Goal: Information Seeking & Learning: Learn about a topic

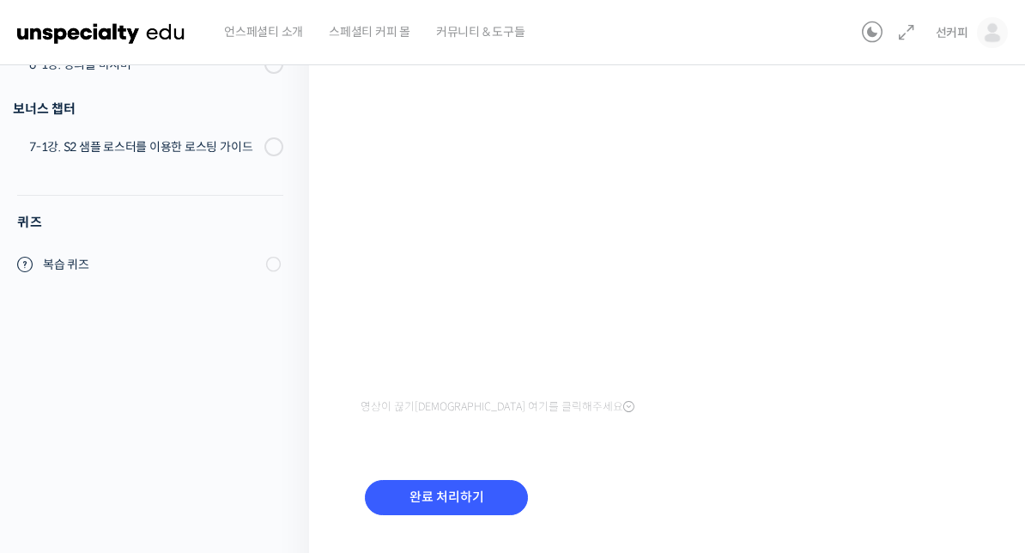
scroll to position [303, 0]
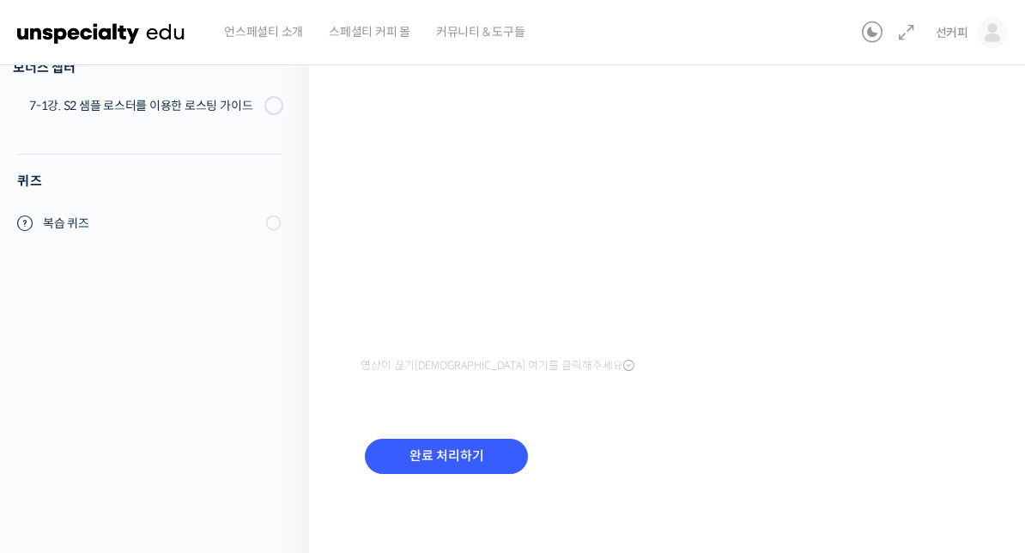
click at [427, 447] on input "완료 처리하기" at bounding box center [446, 456] width 163 height 35
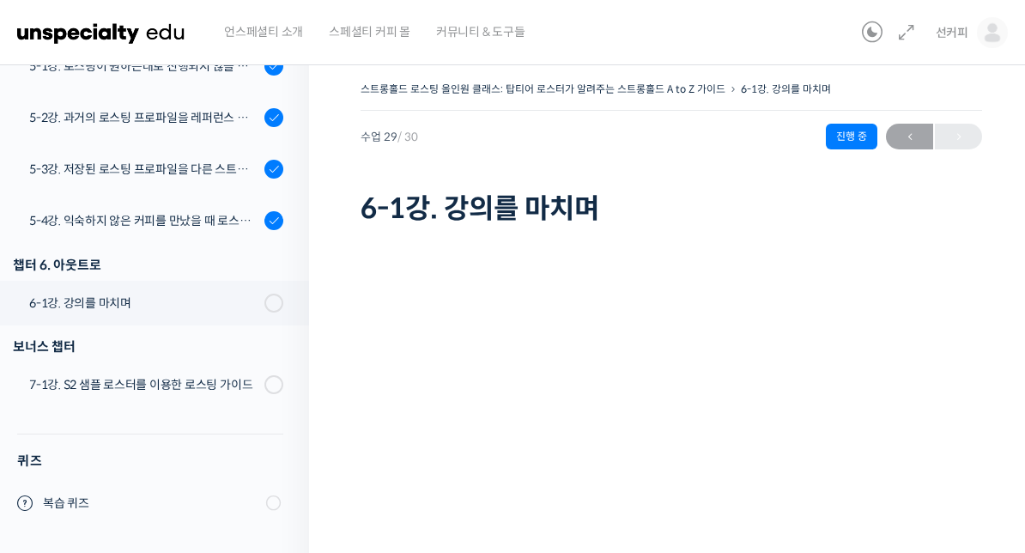
scroll to position [1661, 0]
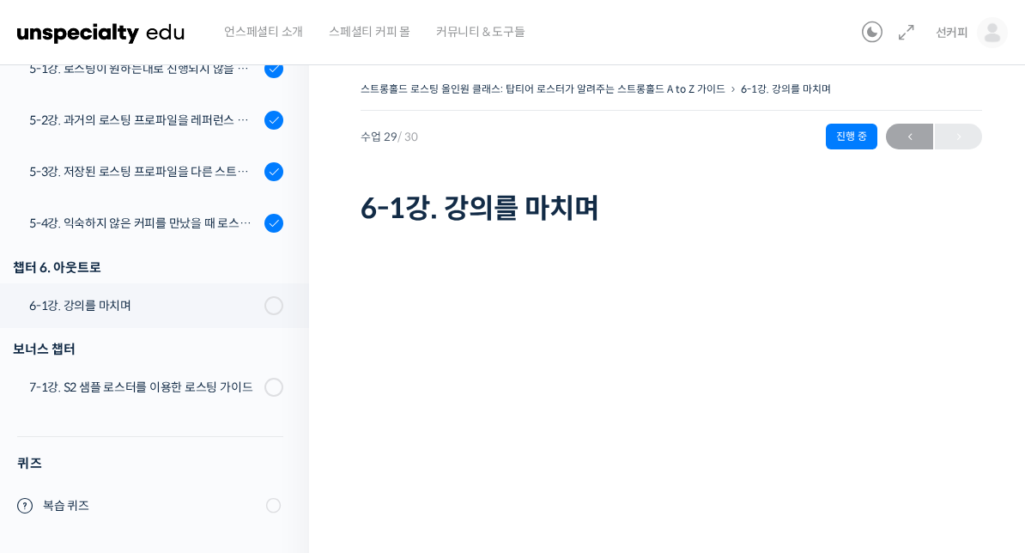
click at [102, 300] on div "6-1강. 강의를 마치며" at bounding box center [144, 305] width 230 height 19
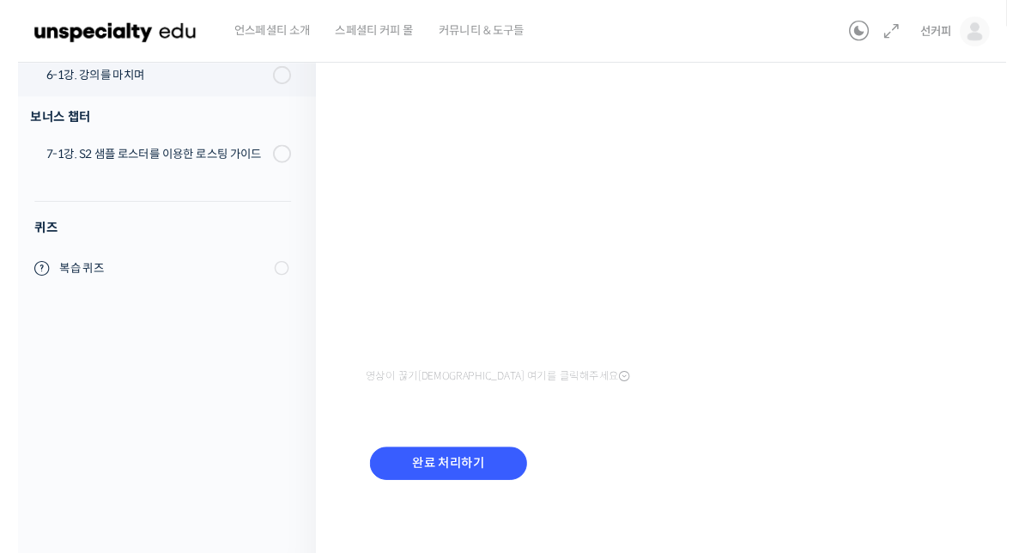
scroll to position [1640, 0]
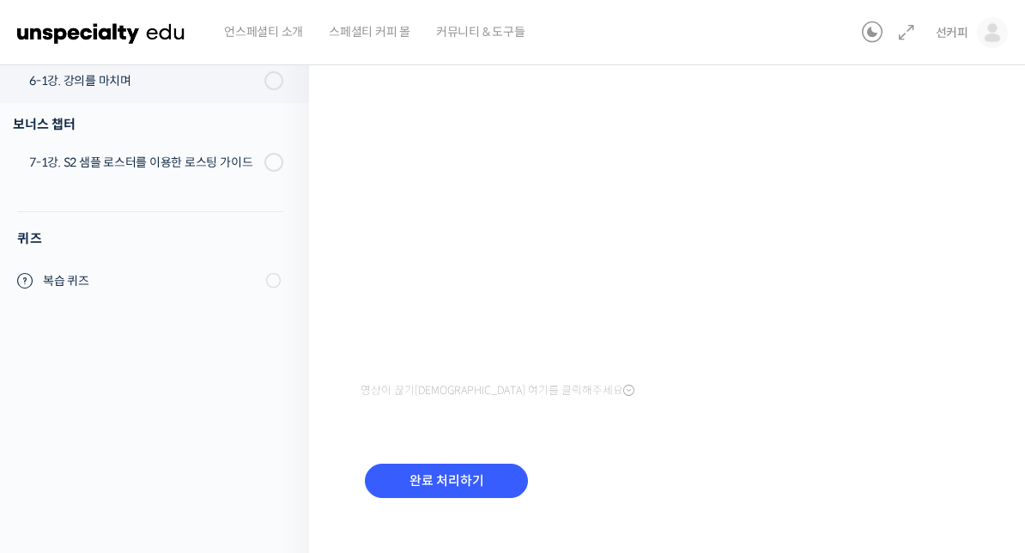
click at [515, 496] on input "완료 처리하기" at bounding box center [446, 481] width 163 height 35
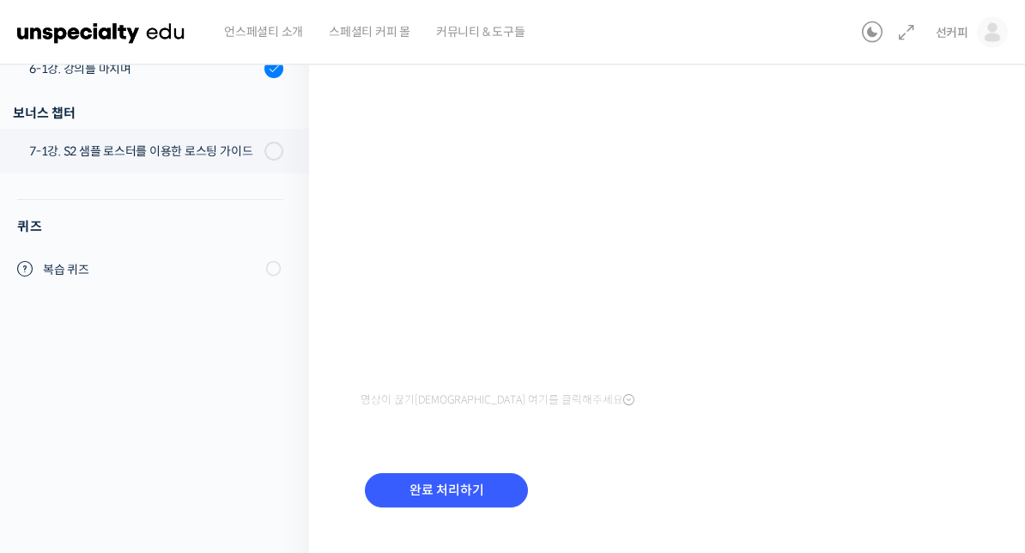
scroll to position [236, 0]
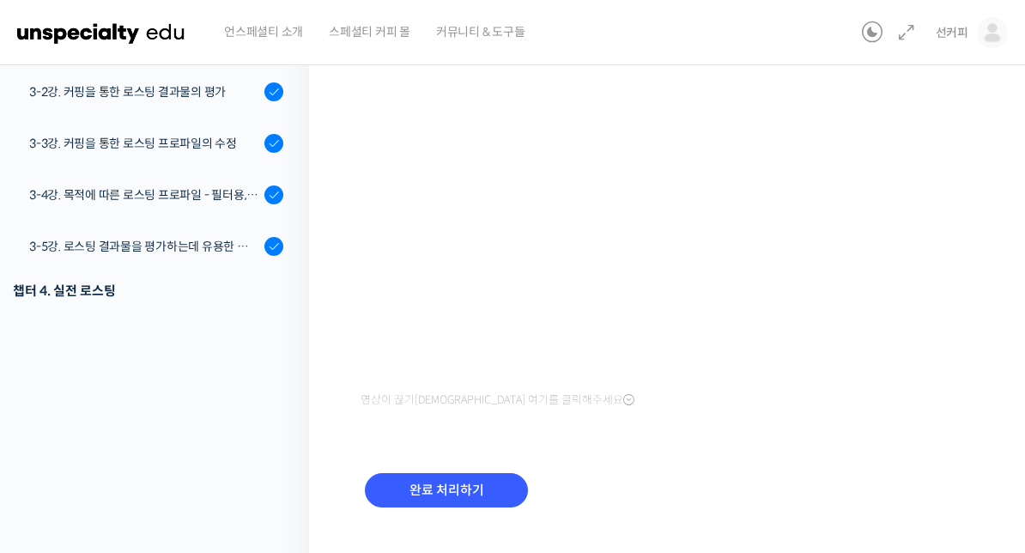
click at [90, 335] on div "강의로 돌아가기 스트롱홀드 로스팅 올인원 클래스: 탑티어 로스터가 알려주는 스트롱홀드 A to Z 가이드 93% 진행 최근 활동: [DATE]…" at bounding box center [150, 201] width 318 height 773
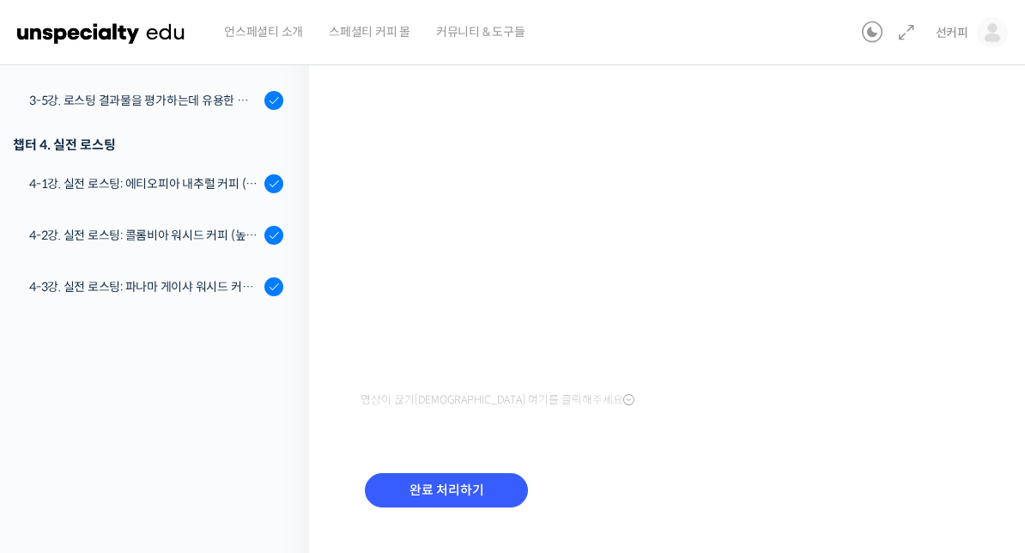
scroll to position [826, 0]
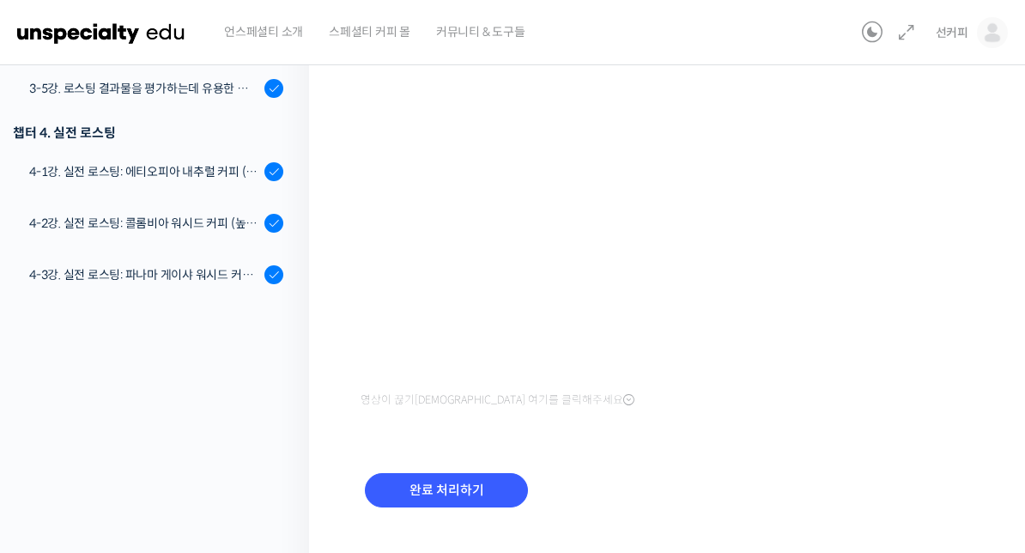
click at [98, 226] on div "4-2강. 실전 로스팅: 콜롬비아 워시드 커피 (높은 밀도와 수분율 때문에 1차 크랙에서 많은 수분을 방출하는 경우)" at bounding box center [144, 223] width 230 height 19
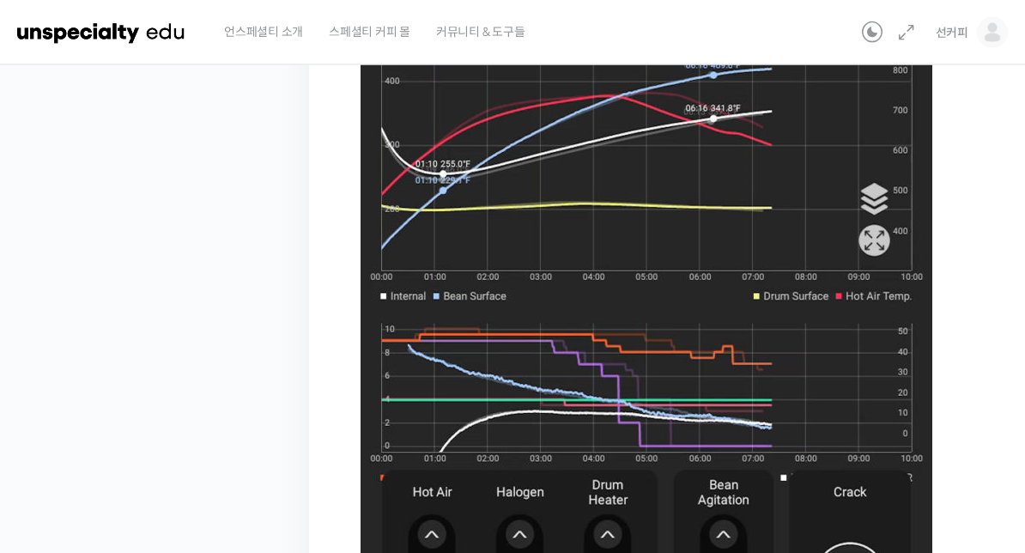
scroll to position [945, 0]
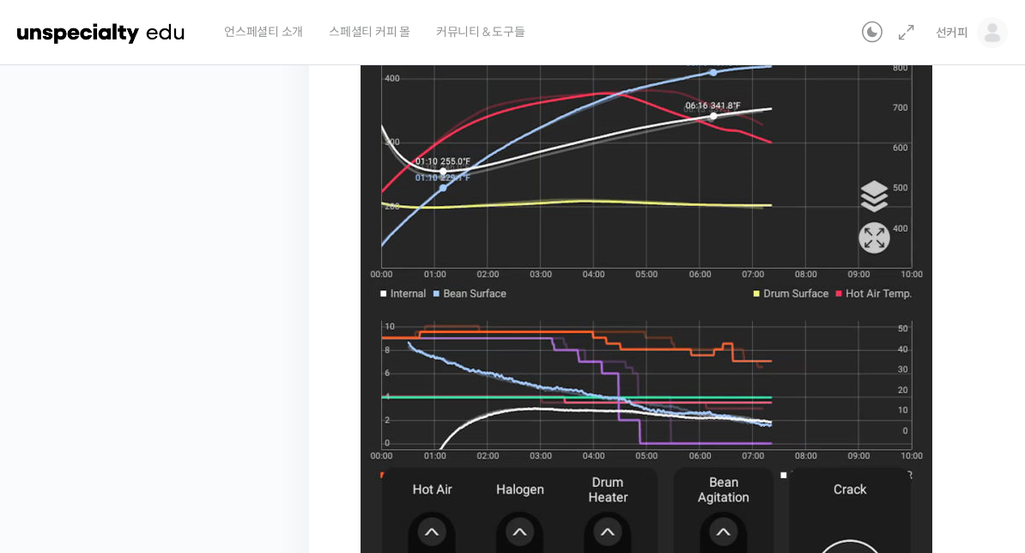
click at [979, 320] on figure at bounding box center [672, 243] width 622 height 879
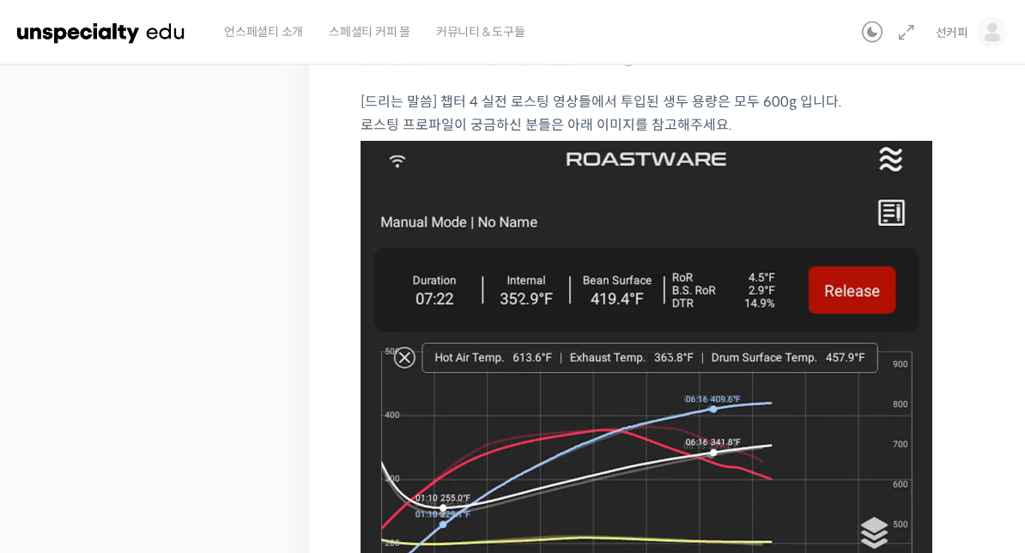
scroll to position [639, 0]
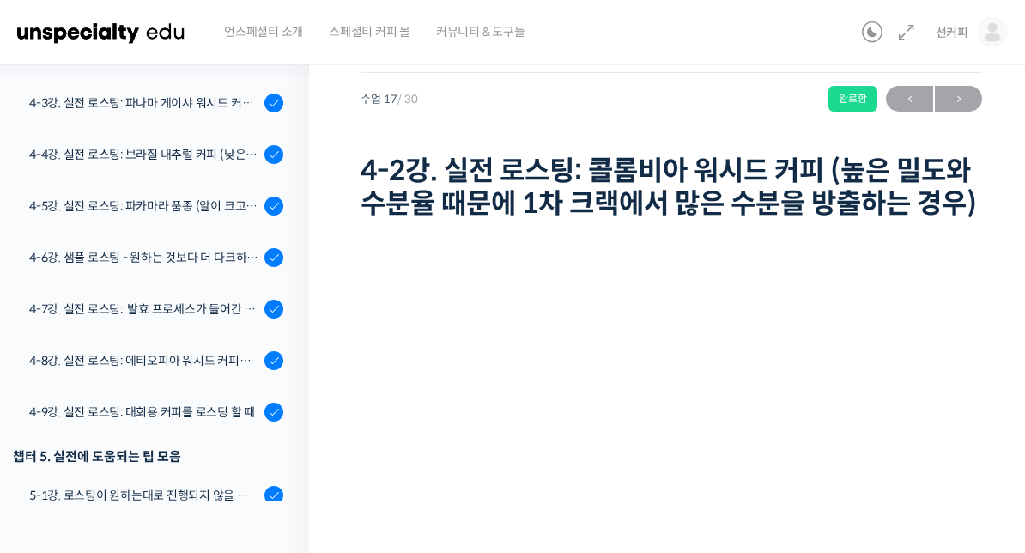
scroll to position [15, 0]
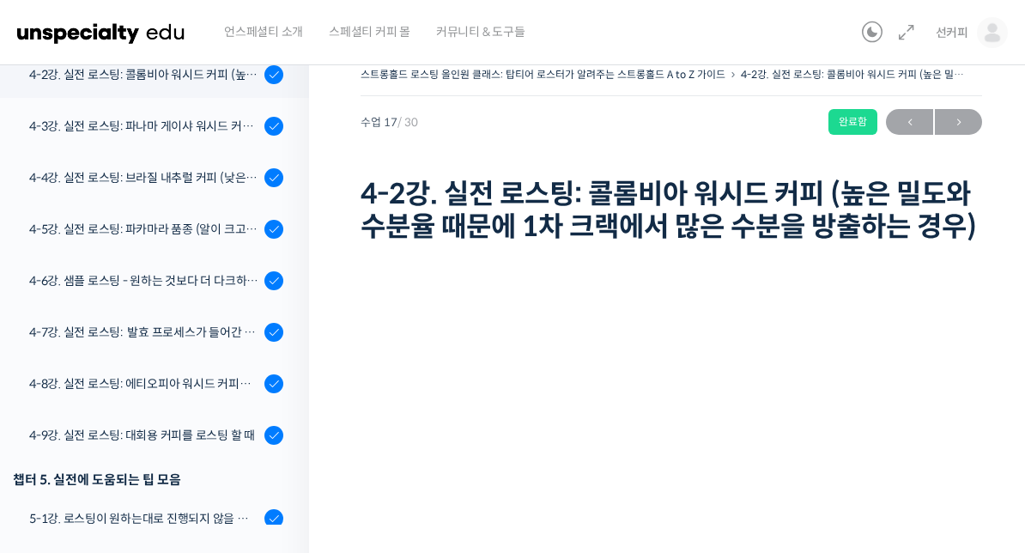
click at [88, 230] on div "4-5강. 실전 로스팅: 파카마라 품종 (알이 크고 산지에서 건조가 고르게 되기 힘든 경우)" at bounding box center [144, 229] width 230 height 19
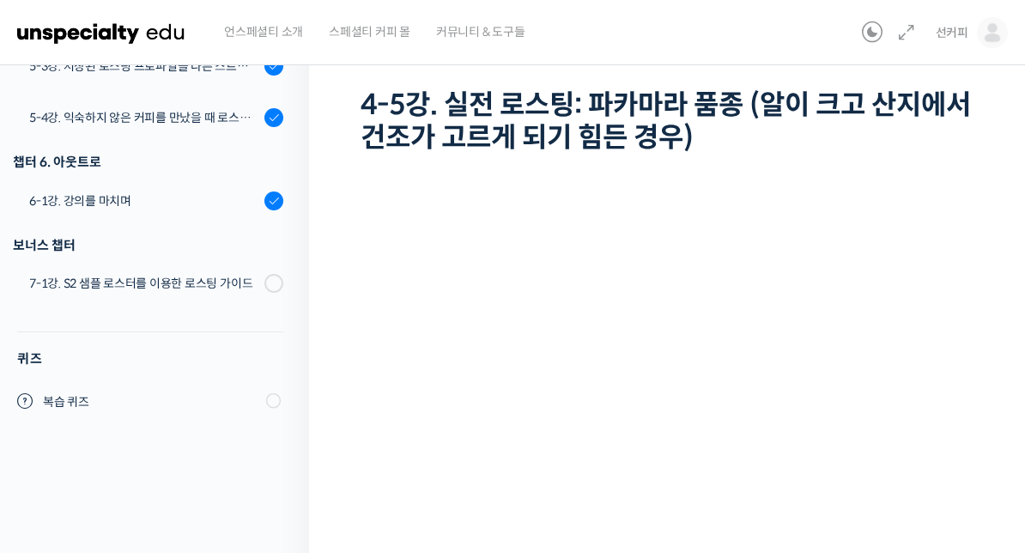
scroll to position [99, 0]
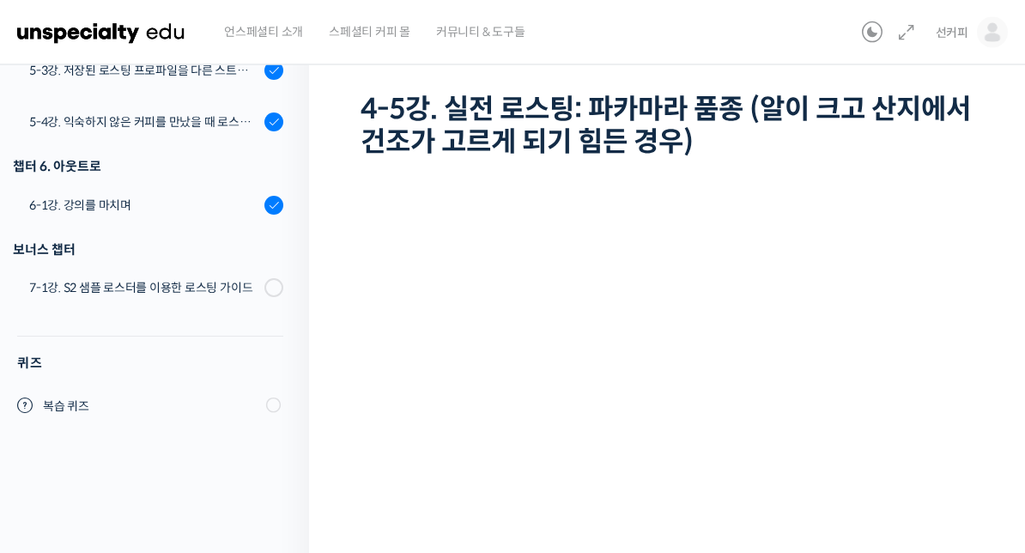
click at [62, 283] on div "7-1강. S2 샘플 로스터를 이용한 로스팅 가이드" at bounding box center [144, 288] width 230 height 19
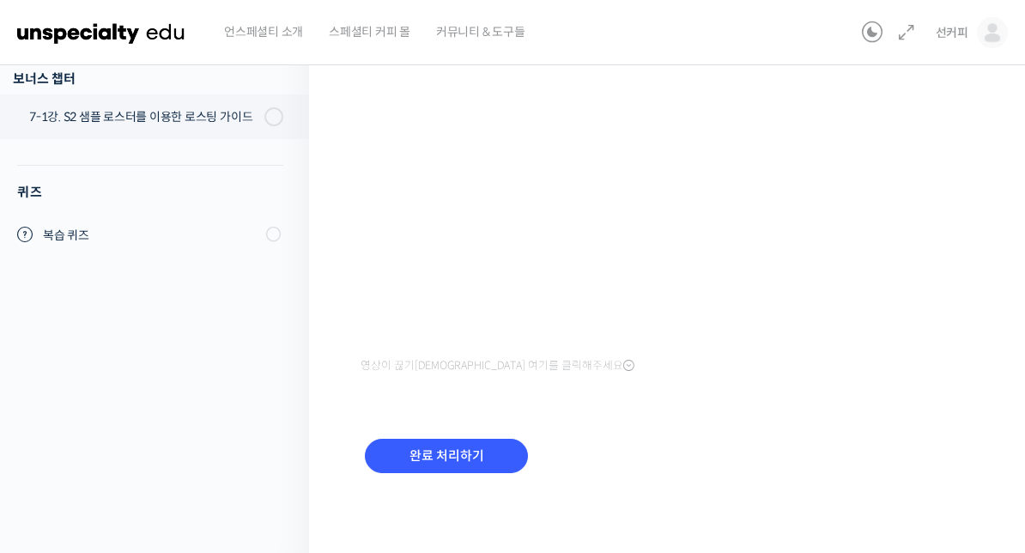
scroll to position [1642, 0]
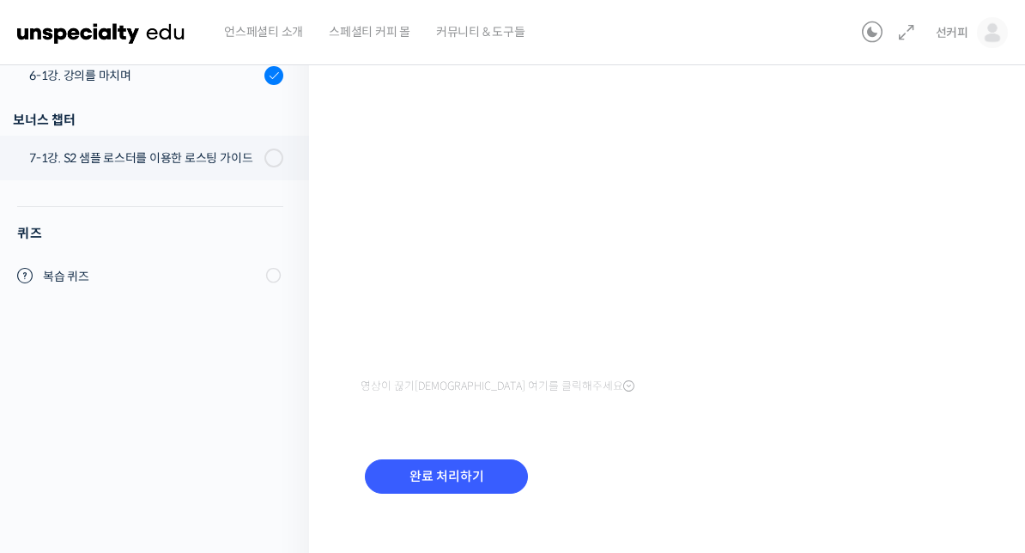
click at [418, 473] on input "완료 처리하기" at bounding box center [446, 476] width 163 height 35
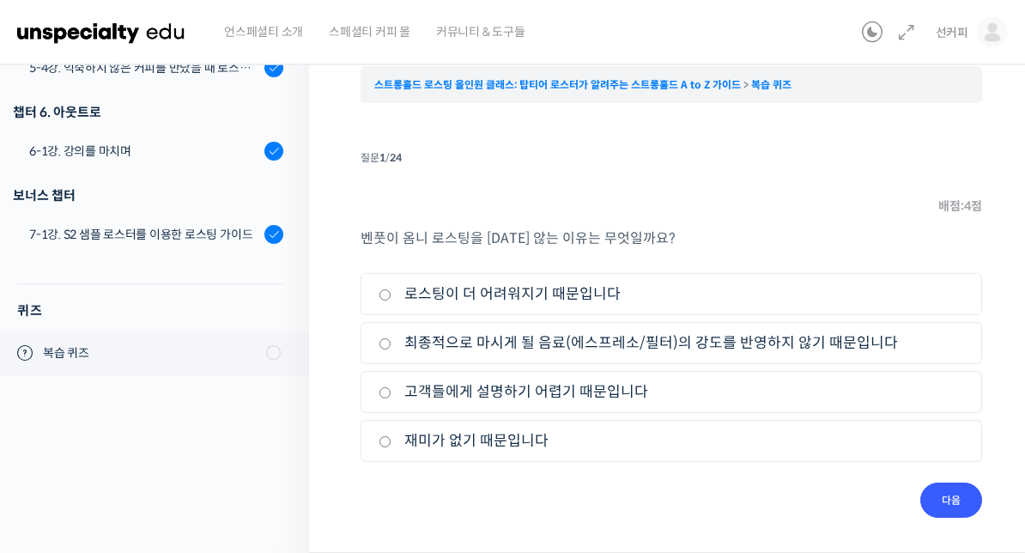
scroll to position [152, 0]
click at [917, 345] on label "최종적으로 마시게 될 음료(에스프레소/필터)의 강도를 반영하지 않기 때문입니다" at bounding box center [672, 342] width 586 height 23
click at [392, 345] on input "최종적으로 마시게 될 음료(에스프레소/필터)의 강도를 반영하지 않기 때문입니다" at bounding box center [385, 343] width 13 height 11
radio input "true"
click at [966, 502] on input "다음" at bounding box center [952, 500] width 62 height 35
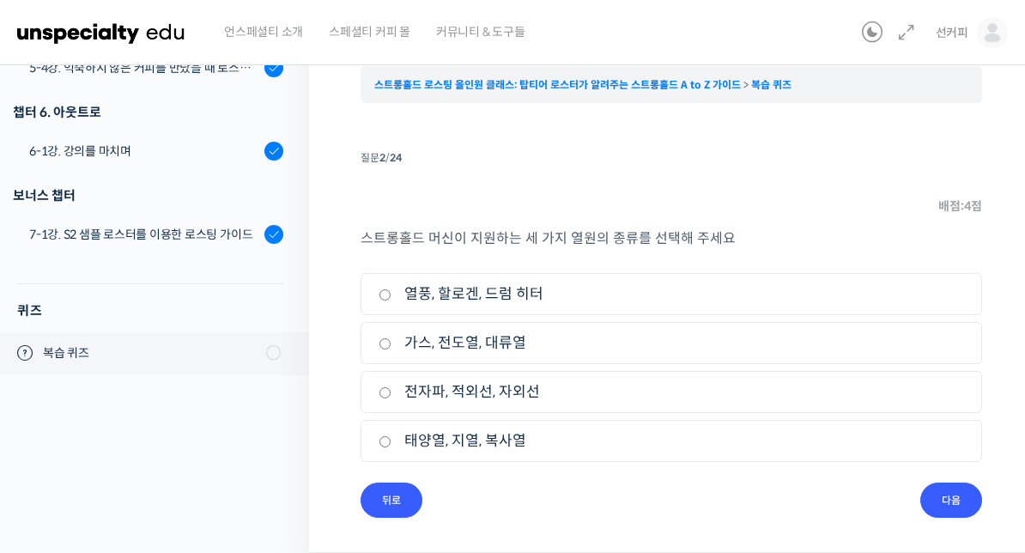
click at [855, 271] on div "스트롱홀드 머신이 지원하는 세 가지 열원의 종류를 선택해 주세요 1. 열풍, 할로겐, 드럼 히터 2. 가스, 전도열, 대류열 3. 전자파, 적…" at bounding box center [672, 355] width 622 height 256
click at [875, 279] on li "1. 열풍, 할로겐, 드럼 히터" at bounding box center [672, 294] width 622 height 42
click at [851, 283] on label "열풍, 할로겐, 드럼 히터" at bounding box center [672, 294] width 586 height 23
click at [392, 289] on input "열풍, 할로겐, 드럼 히터" at bounding box center [385, 294] width 13 height 11
radio input "true"
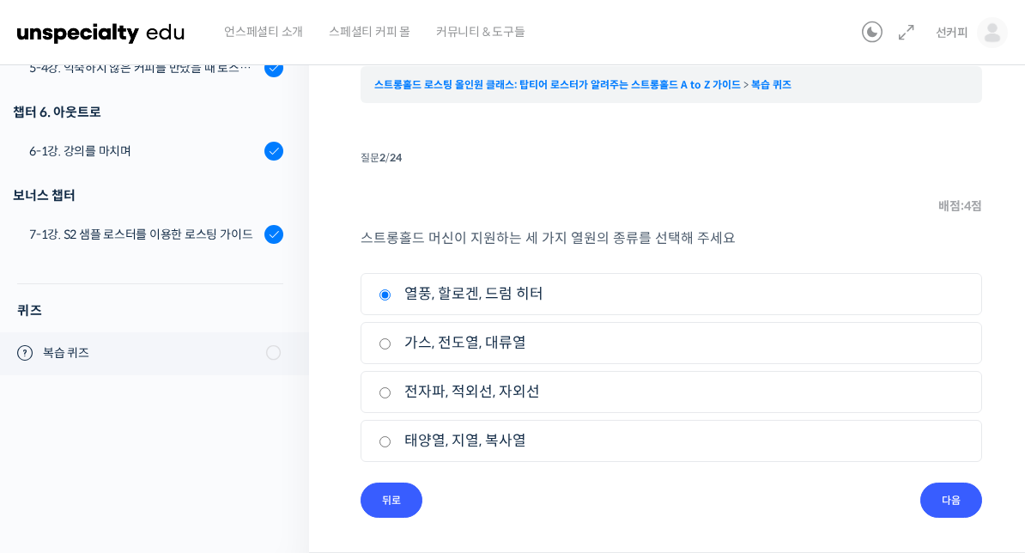
click at [954, 477] on div "스트롱홀드 머신이 지원하는 세 가지 열원의 종류를 선택해 주세요 1. 열풍, 할로겐, 드럼 히터 2. 가스, 전도열, 대류열 3. 전자파, 적…" at bounding box center [672, 355] width 622 height 256
click at [958, 502] on input "다음" at bounding box center [952, 500] width 62 height 35
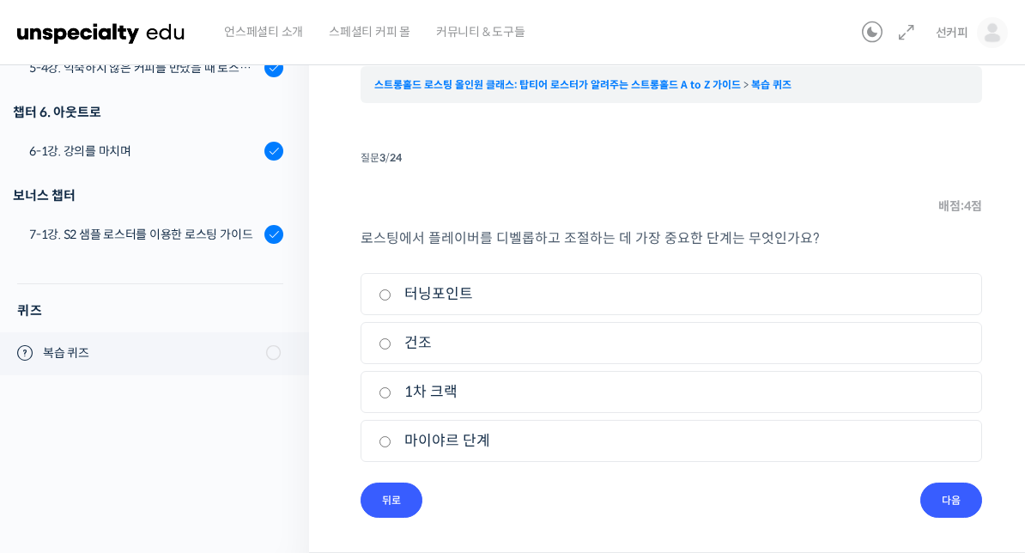
click at [912, 374] on li "3. 1차 크랙" at bounding box center [672, 392] width 622 height 42
click at [909, 395] on label "1차 크랙" at bounding box center [672, 391] width 586 height 23
click at [392, 395] on input "1차 크랙" at bounding box center [385, 392] width 13 height 11
radio input "true"
click at [960, 496] on input "다음" at bounding box center [952, 500] width 62 height 35
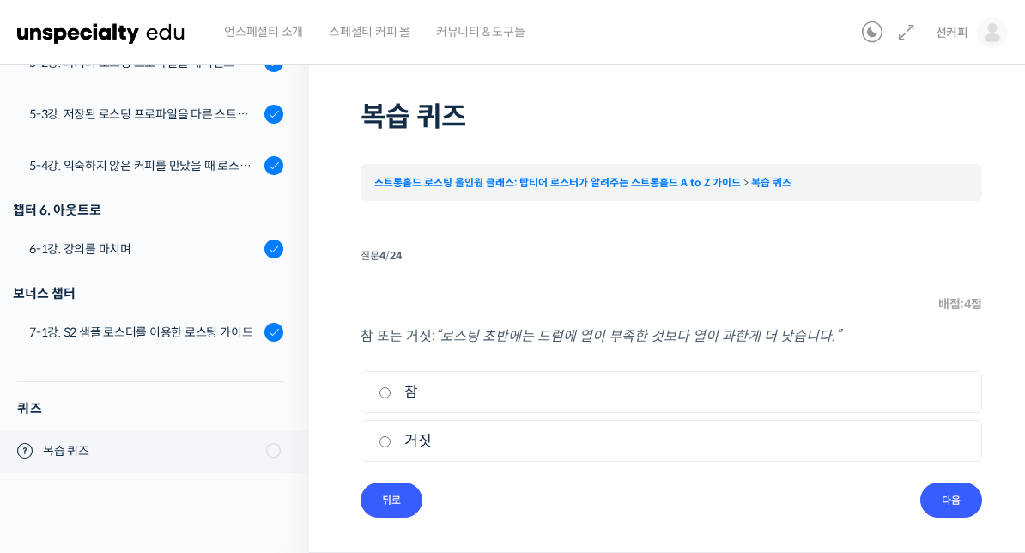
scroll to position [54, 0]
click at [938, 396] on label "참" at bounding box center [672, 391] width 586 height 23
click at [392, 396] on input "참" at bounding box center [385, 392] width 13 height 11
radio input "true"
click at [958, 502] on input "다음" at bounding box center [952, 500] width 62 height 35
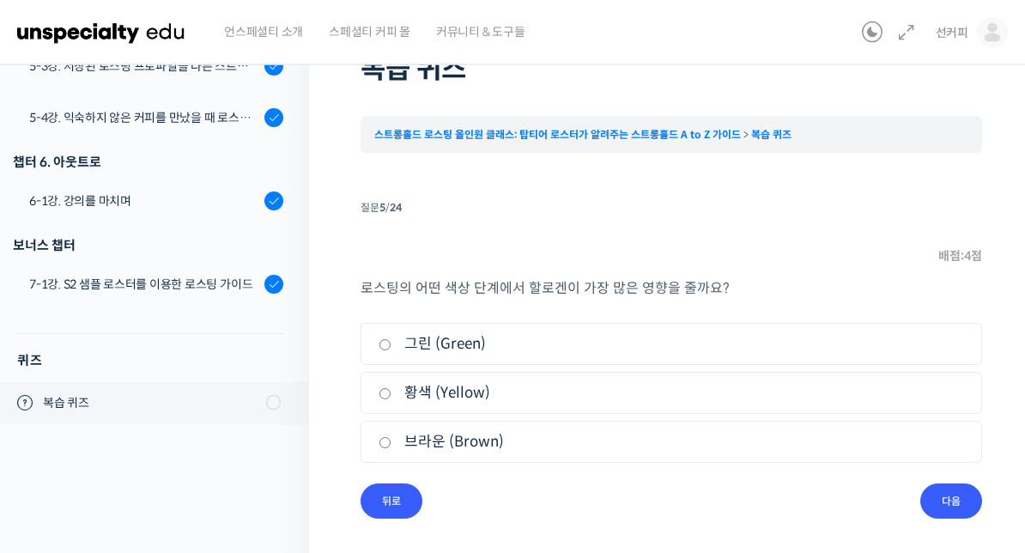
scroll to position [103, 0]
click at [941, 394] on label "황색 (Yellow)" at bounding box center [672, 391] width 586 height 23
click at [392, 394] on input "황색 (Yellow)" at bounding box center [385, 392] width 13 height 11
radio input "true"
click at [942, 435] on label "브라운 (Brown)" at bounding box center [672, 440] width 586 height 23
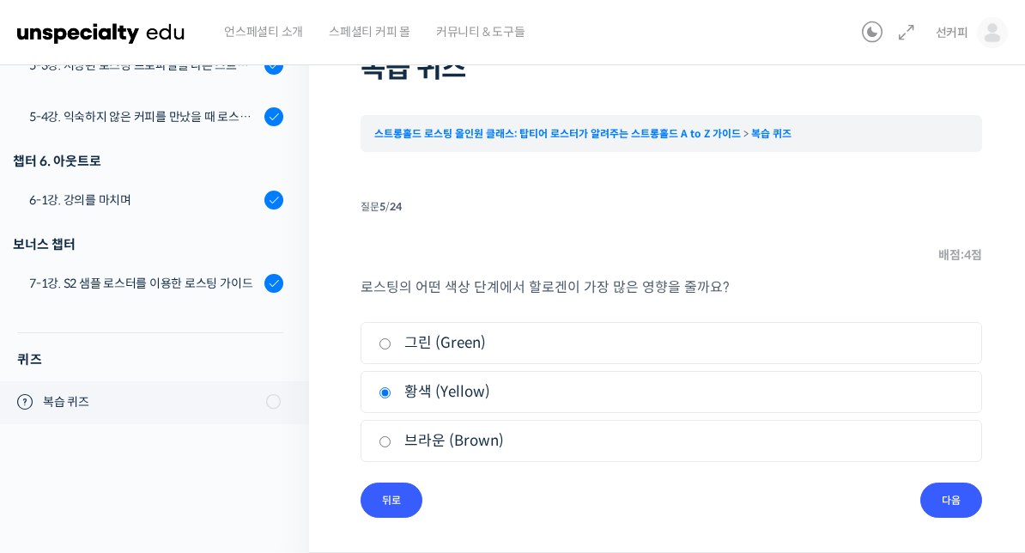
click at [392, 436] on input "브라운 (Brown)" at bounding box center [385, 441] width 13 height 11
radio input "true"
click at [958, 497] on input "다음" at bounding box center [952, 500] width 62 height 35
click at [938, 401] on label "열풍" at bounding box center [672, 391] width 586 height 23
click at [392, 398] on input "열풍" at bounding box center [385, 392] width 13 height 11
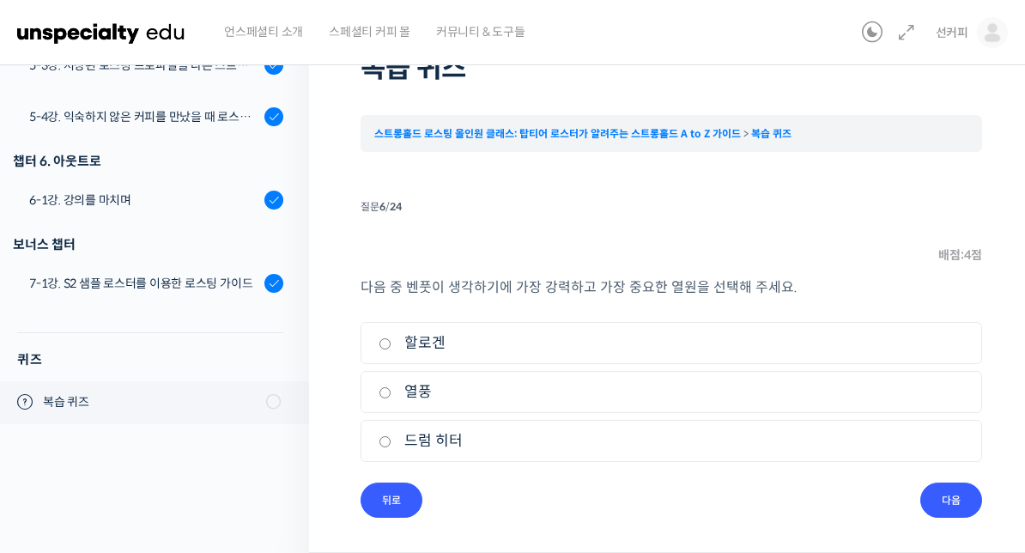
radio input "true"
click at [952, 493] on input "다음" at bounding box center [952, 500] width 62 height 35
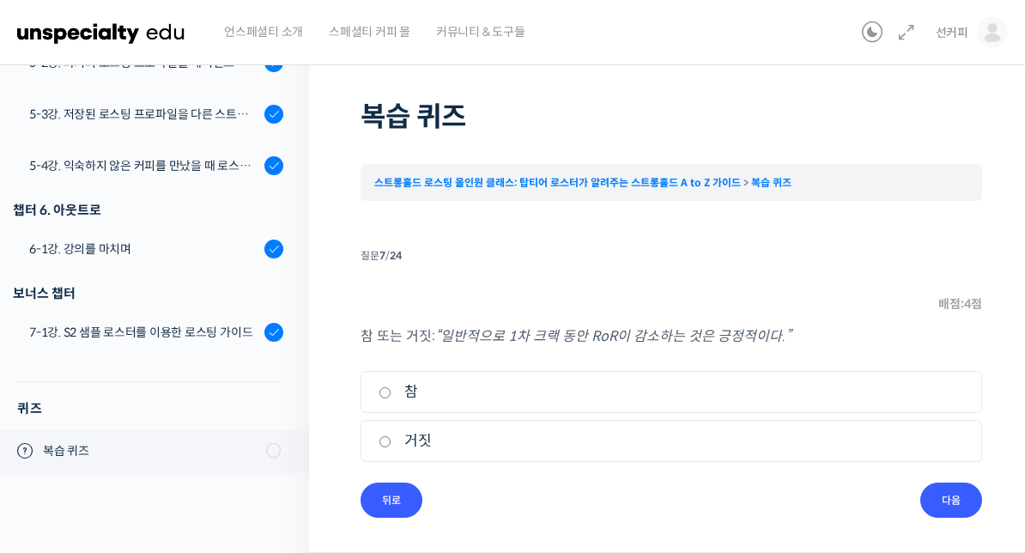
click at [927, 402] on label "참" at bounding box center [672, 391] width 586 height 23
click at [392, 398] on input "참" at bounding box center [385, 392] width 13 height 11
radio input "true"
click at [955, 491] on input "다음" at bounding box center [952, 500] width 62 height 35
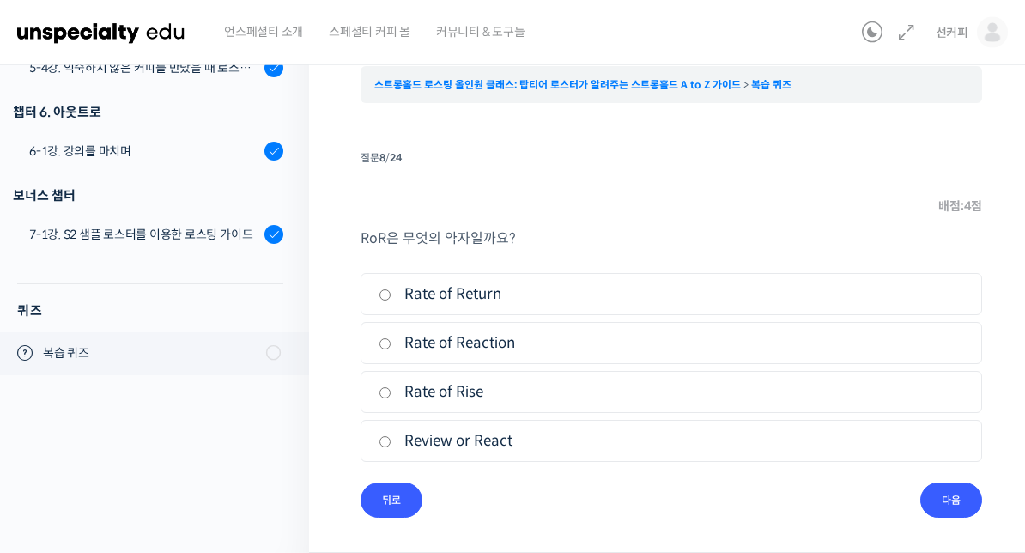
scroll to position [152, 0]
click at [939, 386] on label "Rate of Rise" at bounding box center [672, 391] width 586 height 23
click at [392, 387] on input "Rate of Rise" at bounding box center [385, 392] width 13 height 11
radio input "true"
click at [970, 496] on input "다음" at bounding box center [952, 500] width 62 height 35
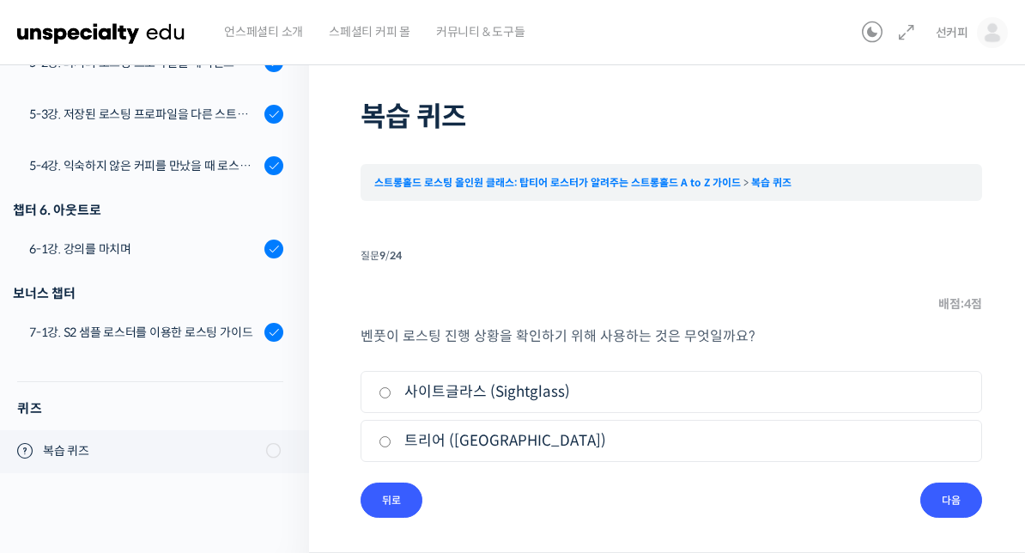
scroll to position [54, 0]
click at [927, 402] on label "사이트글라스 (Sightglass)" at bounding box center [672, 391] width 586 height 23
click at [392, 398] on input "사이트글라스 (Sightglass)" at bounding box center [385, 392] width 13 height 11
radio input "true"
click at [963, 497] on input "다음" at bounding box center [952, 500] width 62 height 35
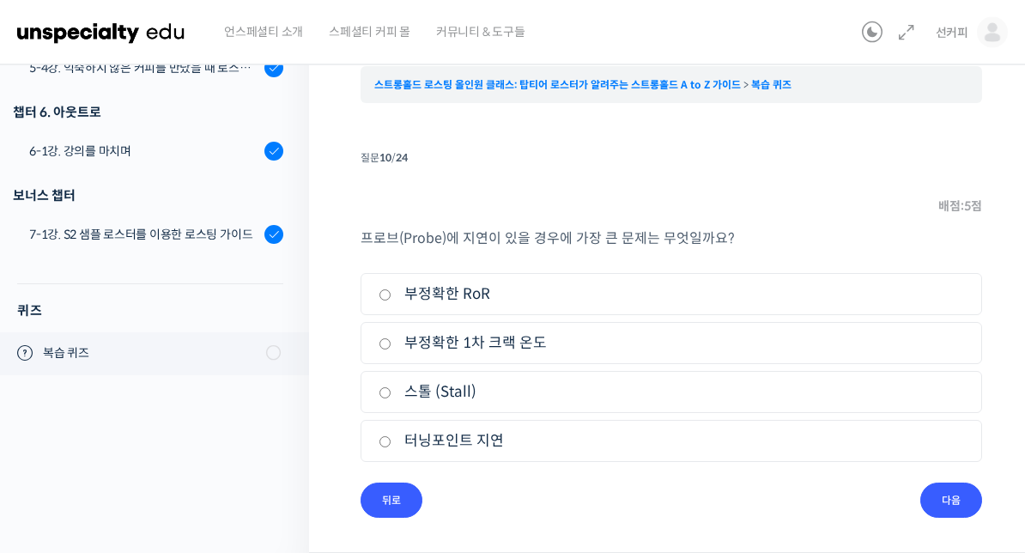
scroll to position [152, 0]
click at [937, 303] on label "부정확한 RoR" at bounding box center [672, 294] width 586 height 23
click at [392, 301] on input "부정확한 RoR" at bounding box center [385, 294] width 13 height 11
radio input "true"
click at [960, 488] on input "다음" at bounding box center [952, 500] width 62 height 35
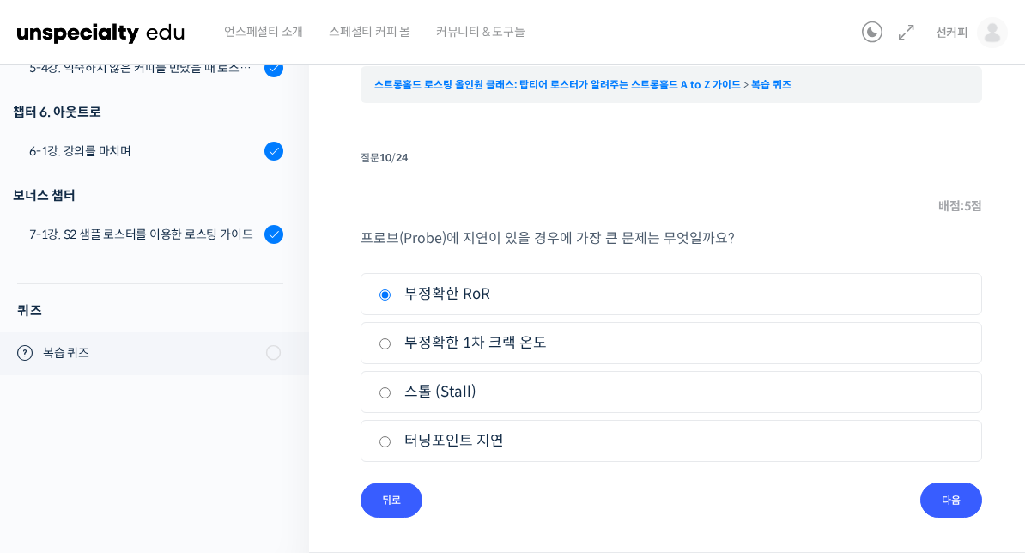
scroll to position [54, 0]
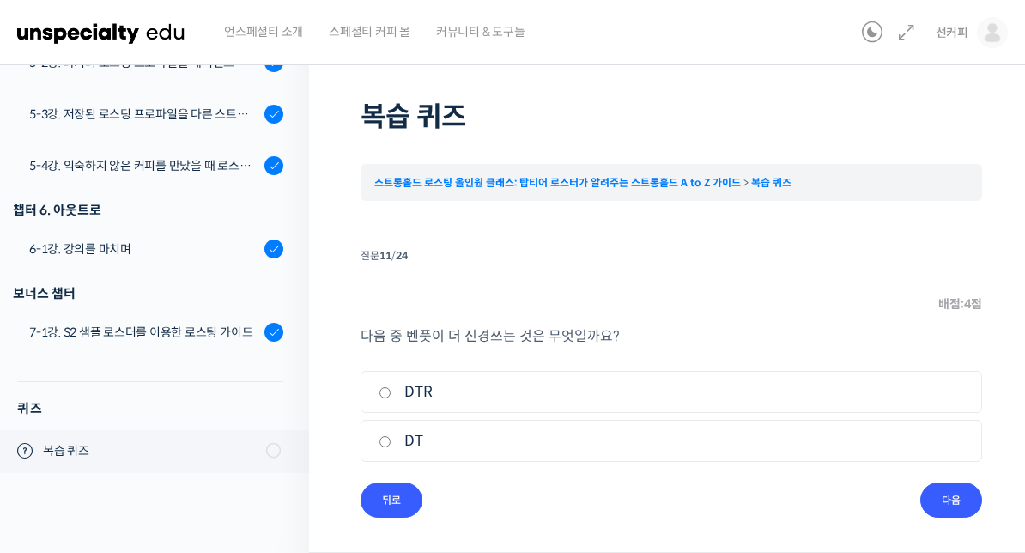
click at [938, 438] on label "DT" at bounding box center [672, 440] width 586 height 23
click at [392, 438] on input "DT" at bounding box center [385, 441] width 13 height 11
radio input "true"
click at [961, 506] on input "다음" at bounding box center [952, 500] width 62 height 35
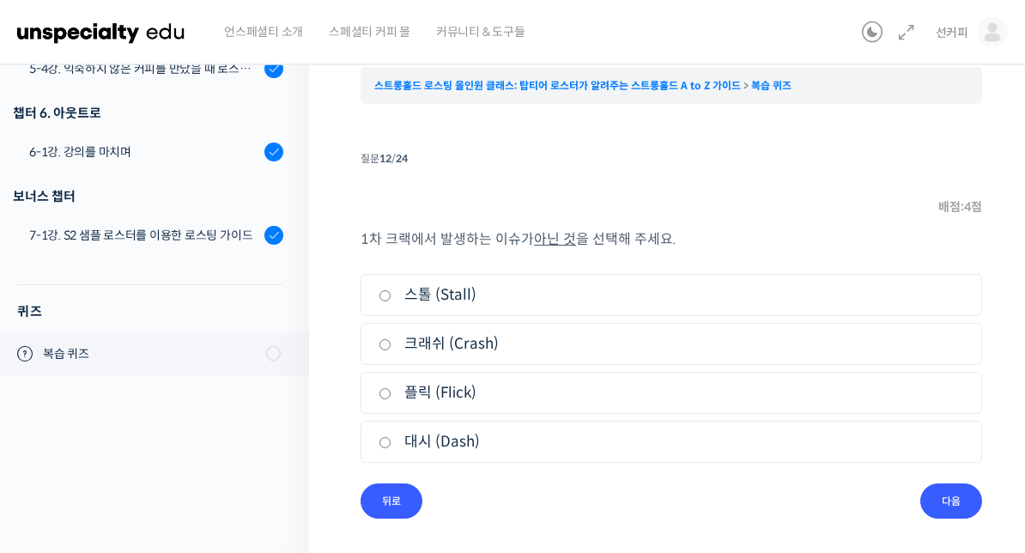
scroll to position [151, 0]
click at [949, 434] on label "대시 (Dash)" at bounding box center [672, 441] width 586 height 23
click at [392, 437] on input "대시 (Dash)" at bounding box center [385, 442] width 13 height 11
radio input "true"
click at [969, 500] on input "다음" at bounding box center [952, 500] width 62 height 35
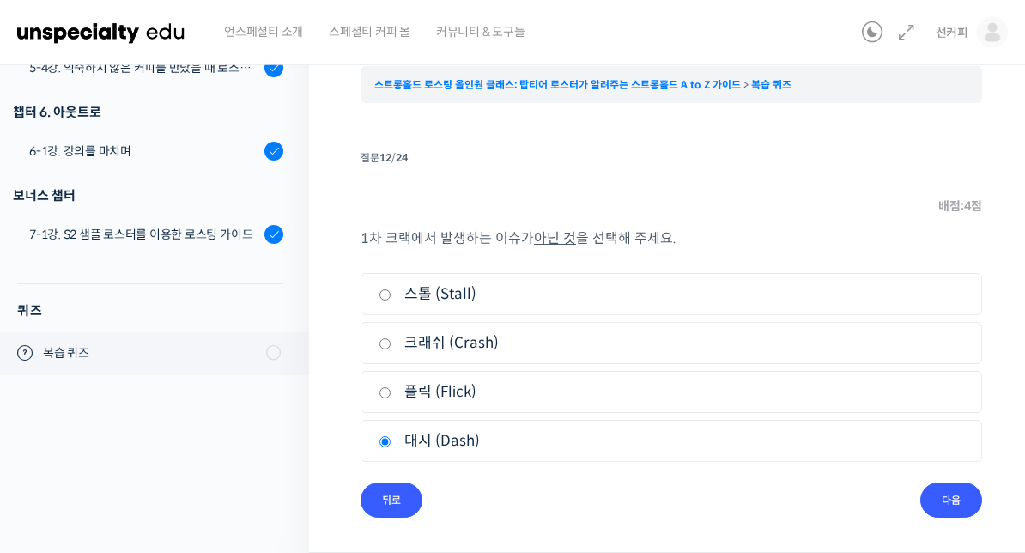
scroll to position [152, 0]
click at [933, 305] on label "맛을 평가" at bounding box center [672, 294] width 586 height 23
click at [392, 301] on input "맛을 평가" at bounding box center [385, 294] width 13 height 11
radio input "true"
click at [938, 351] on label "생두를 에이징" at bounding box center [672, 342] width 586 height 23
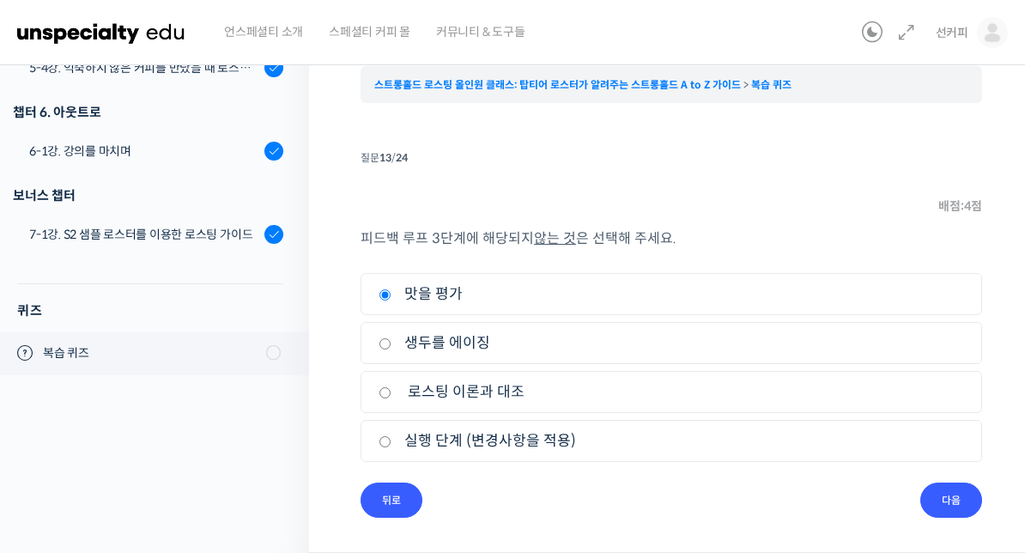
click at [392, 350] on input "생두를 에이징" at bounding box center [385, 343] width 13 height 11
radio input "true"
click at [964, 502] on input "다음" at bounding box center [952, 500] width 62 height 35
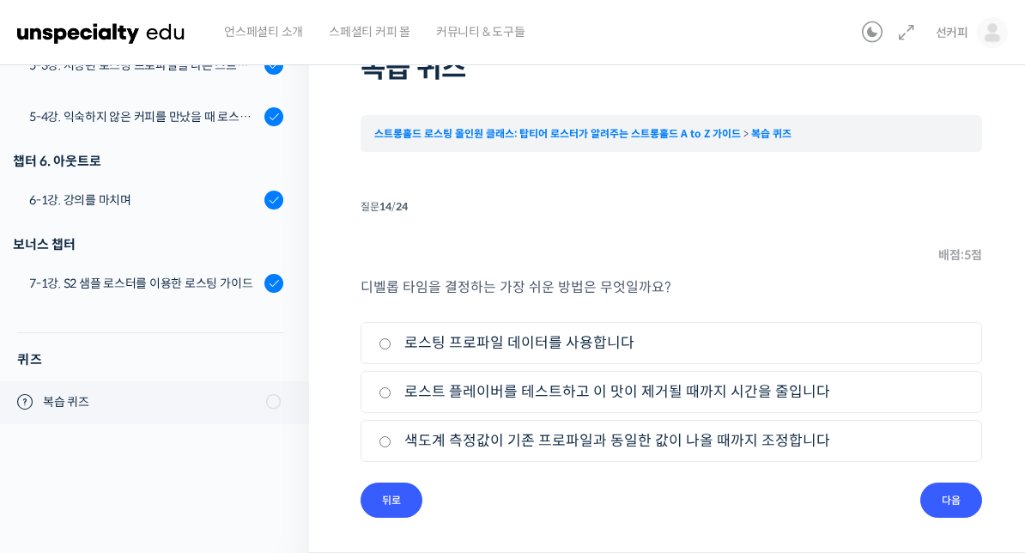
click at [979, 309] on div "디벨롭 타임을 결정하는 가장 쉬운 방법은 무엇일까요? 1. 로스팅 프로파일 데이터를 사용합니다 2. 로스트 플레이버를 테스트하고 이 맛이 제거…" at bounding box center [672, 379] width 622 height 207
click at [932, 395] on label "로스트 플레이버를 테스트하고 이 맛이 제거될 때까지 시간을 줄입니다" at bounding box center [672, 391] width 586 height 23
click at [392, 395] on input "로스트 플레이버를 테스트하고 이 맛이 제거될 때까지 시간을 줄입니다" at bounding box center [385, 392] width 13 height 11
radio input "true"
click at [919, 339] on label "로스팅 프로파일 데이터를 사용합니다" at bounding box center [672, 342] width 586 height 23
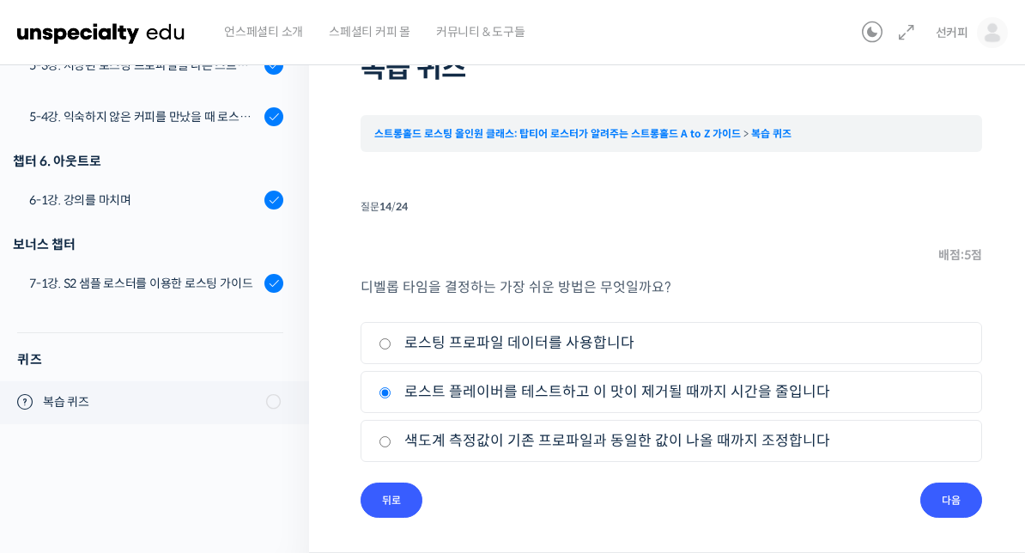
click at [392, 339] on input "로스팅 프로파일 데이터를 사용합니다" at bounding box center [385, 343] width 13 height 11
radio input "true"
click at [952, 491] on input "다음" at bounding box center [952, 500] width 62 height 35
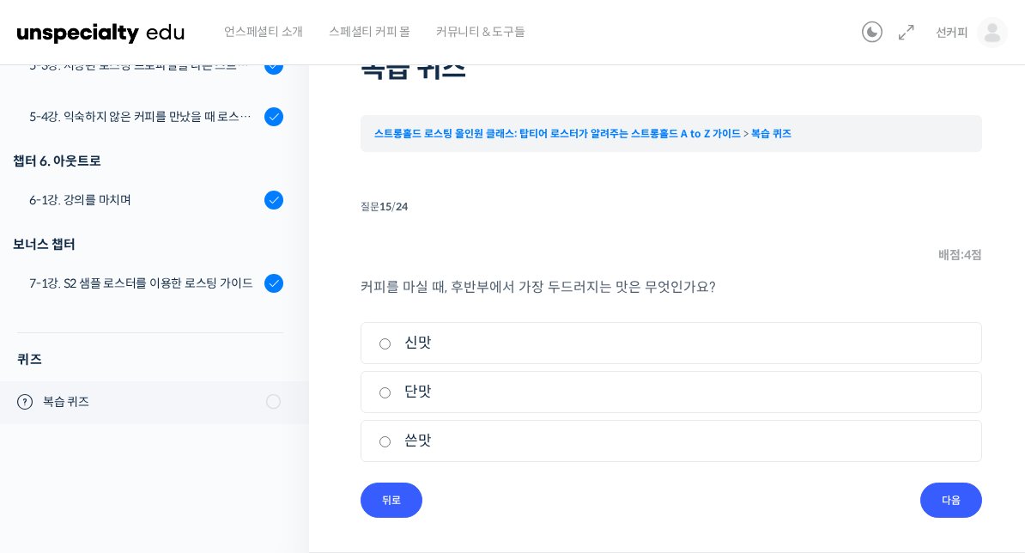
click at [919, 452] on label "쓴맛" at bounding box center [672, 440] width 586 height 23
click at [392, 447] on input "쓴맛" at bounding box center [385, 441] width 13 height 11
radio input "true"
click at [953, 504] on input "다음" at bounding box center [952, 500] width 62 height 35
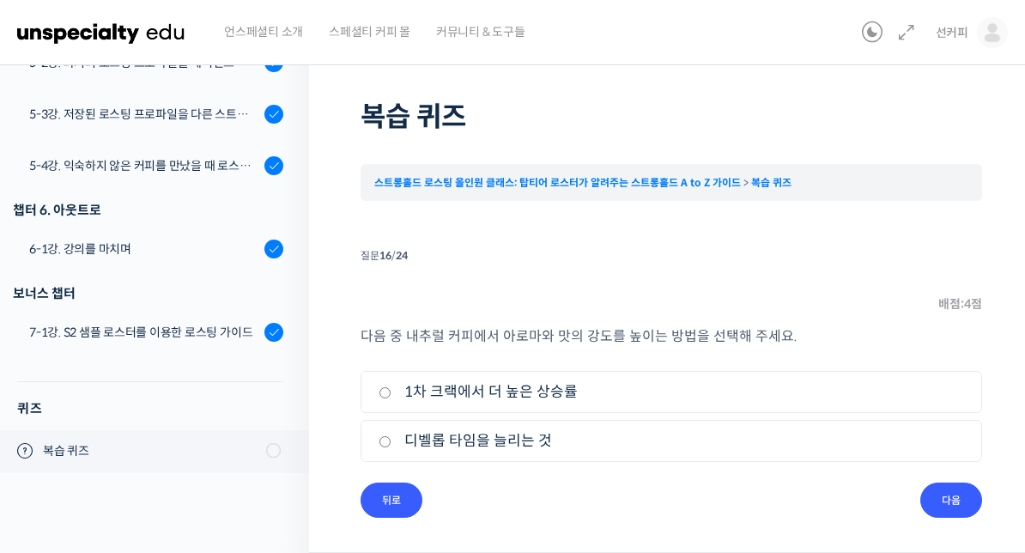
click at [932, 391] on label "1차 크랙에서 더 높은 상승률" at bounding box center [672, 391] width 586 height 23
click at [392, 391] on input "1차 크랙에서 더 높은 상승률" at bounding box center [385, 392] width 13 height 11
radio input "true"
click at [964, 504] on input "다음" at bounding box center [952, 500] width 62 height 35
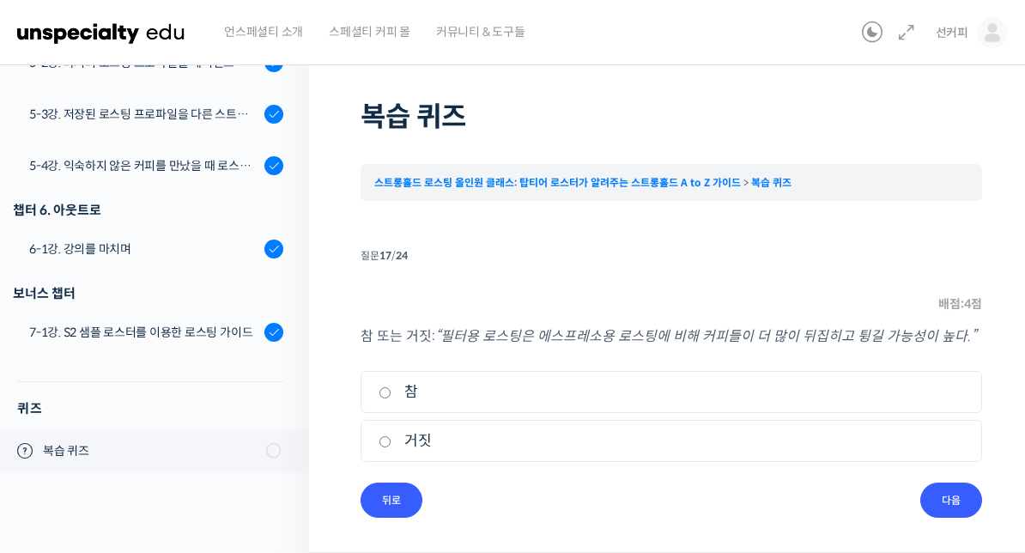
click at [915, 447] on label "거짓" at bounding box center [672, 440] width 586 height 23
click at [392, 447] on input "거짓" at bounding box center [385, 441] width 13 height 11
radio input "true"
click at [946, 498] on input "다음" at bounding box center [952, 500] width 62 height 35
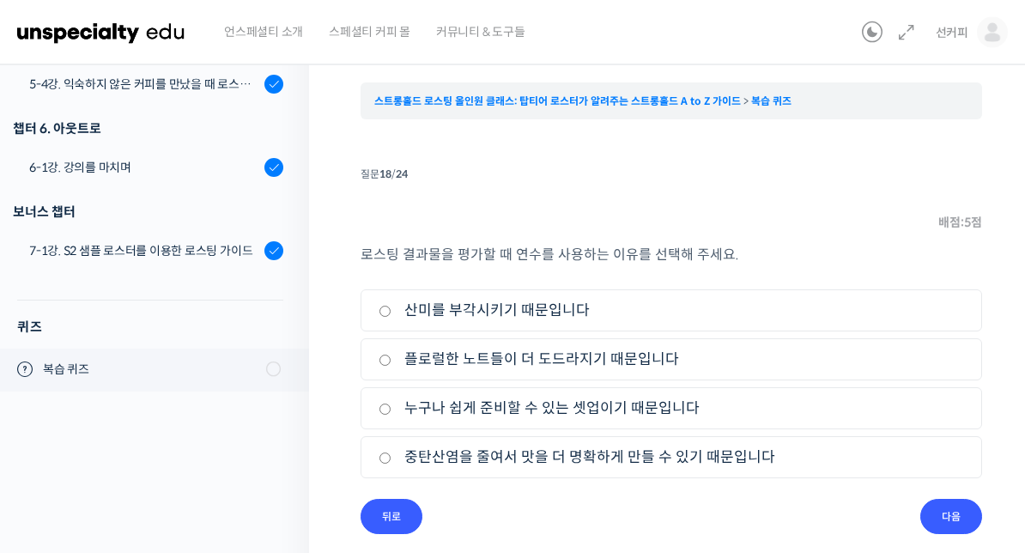
scroll to position [136, 0]
click at [923, 419] on label "누구나 쉽게 준비할 수 있는 셋업이기 때문입니다" at bounding box center [672, 408] width 586 height 23
click at [392, 415] on input "누구나 쉽게 준비할 수 있는 셋업이기 때문입니다" at bounding box center [385, 409] width 13 height 11
radio input "true"
click at [946, 516] on input "다음" at bounding box center [952, 516] width 62 height 35
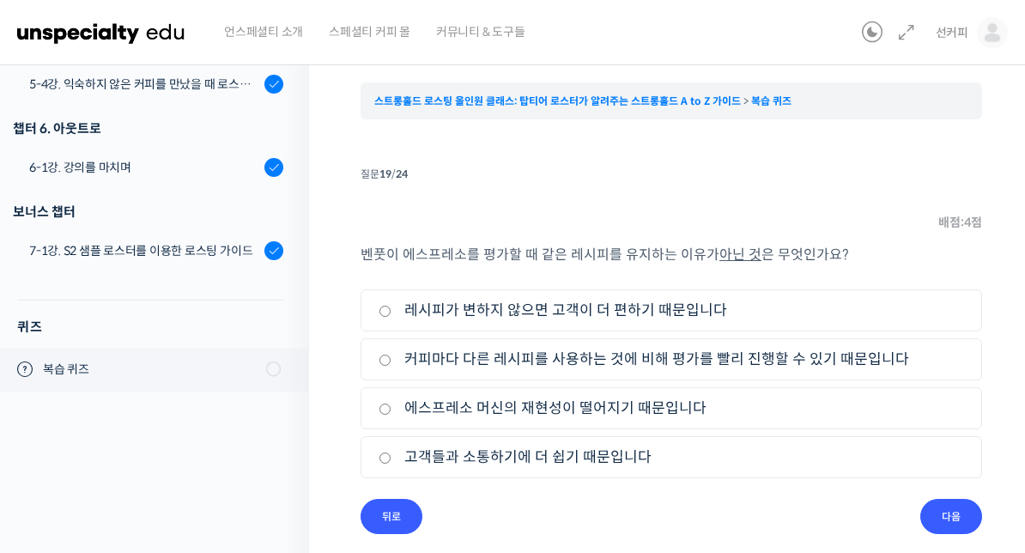
click at [921, 411] on label "에스프레소 머신의 재현성이 떨어지기 때문입니다" at bounding box center [672, 408] width 586 height 23
click at [392, 411] on input "에스프레소 머신의 재현성이 떨어지기 때문입니다" at bounding box center [385, 409] width 13 height 11
radio input "true"
click at [951, 514] on input "다음" at bounding box center [952, 516] width 62 height 35
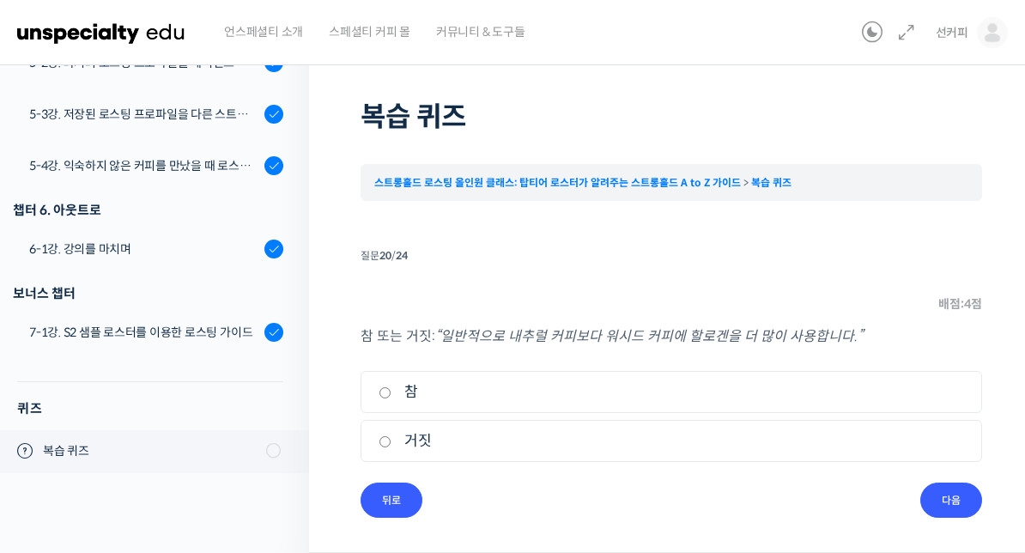
click at [938, 399] on label "참" at bounding box center [672, 391] width 586 height 23
click at [392, 398] on input "참" at bounding box center [385, 392] width 13 height 11
radio input "true"
click at [956, 501] on input "다음" at bounding box center [952, 500] width 62 height 35
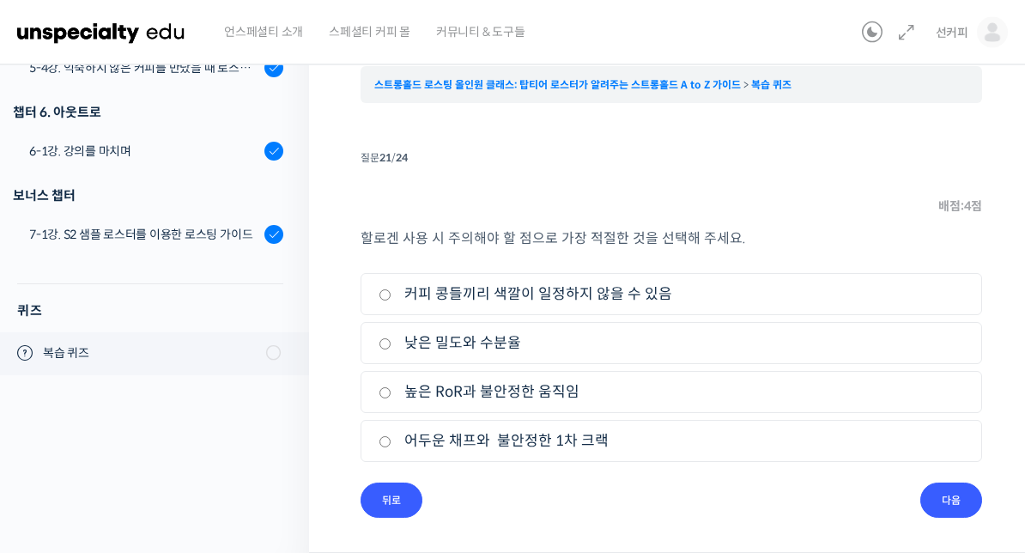
scroll to position [152, 0]
click at [953, 293] on label "커피 콩들끼리 색깔이 일정하지 않을 수 있음" at bounding box center [672, 294] width 586 height 23
click at [392, 293] on input "커피 콩들끼리 색깔이 일정하지 않을 수 있음" at bounding box center [385, 294] width 13 height 11
radio input "true"
click at [921, 364] on ul "1. 커피 콩들끼리 색깔이 일정하지 않을 수 있음 2. 낮은 밀도와 수분율 3. 높은 RoR과 불안정한 움직임 4. 어두운 채프와 불안정한 …" at bounding box center [672, 371] width 622 height 196
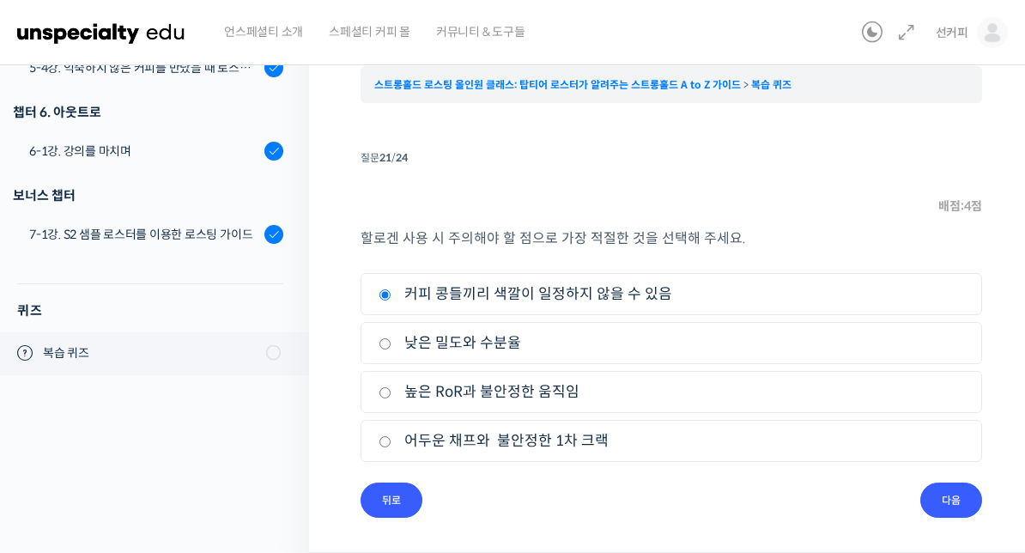
click at [901, 401] on label "높은 RoR과 불안정한 움직임" at bounding box center [672, 391] width 586 height 23
click at [392, 398] on input "높은 RoR과 불안정한 움직임" at bounding box center [385, 392] width 13 height 11
radio input "true"
click at [895, 438] on label "어두운 채프와 불안정한 1차 크랙" at bounding box center [672, 440] width 586 height 23
click at [392, 438] on input "어두운 채프와 불안정한 1차 크랙" at bounding box center [385, 441] width 13 height 11
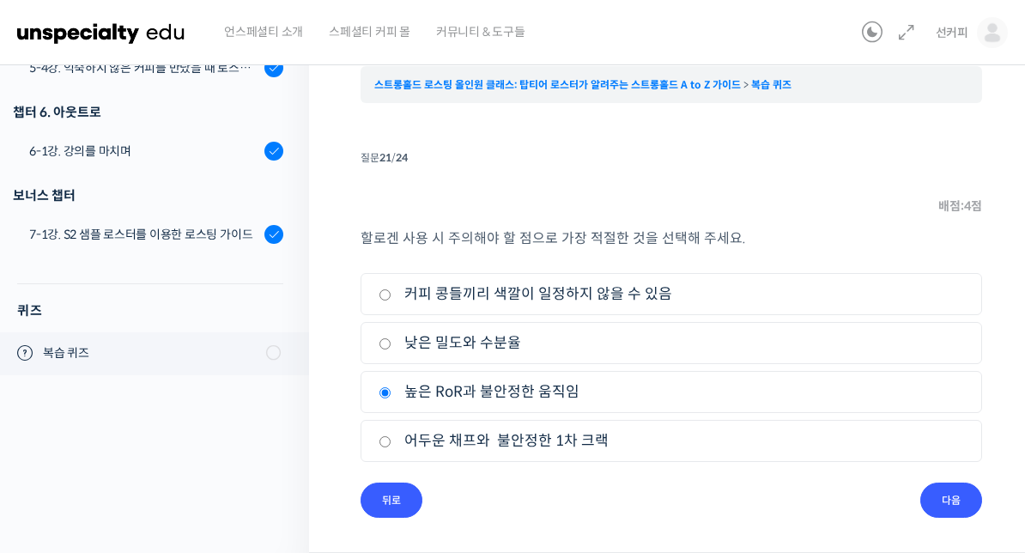
radio input "true"
click at [952, 297] on label "커피 콩들끼리 색깔이 일정하지 않을 수 있음" at bounding box center [672, 294] width 586 height 23
click at [392, 297] on input "커피 콩들끼리 색깔이 일정하지 않을 수 있음" at bounding box center [385, 294] width 13 height 11
radio input "true"
click at [958, 500] on input "다음" at bounding box center [952, 500] width 62 height 35
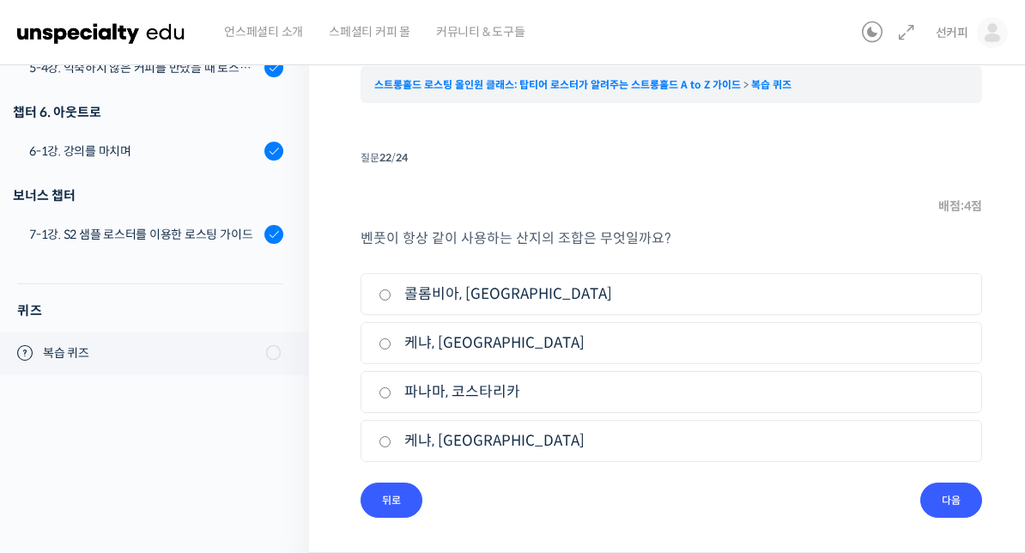
click at [888, 439] on label "케냐, 콜롬비아" at bounding box center [672, 440] width 586 height 23
click at [392, 439] on input "케냐, 콜롬비아" at bounding box center [385, 441] width 13 height 11
radio input "true"
click at [909, 392] on label "파나마, 코스타리카" at bounding box center [672, 391] width 586 height 23
click at [392, 392] on input "파나마, 코스타리카" at bounding box center [385, 392] width 13 height 11
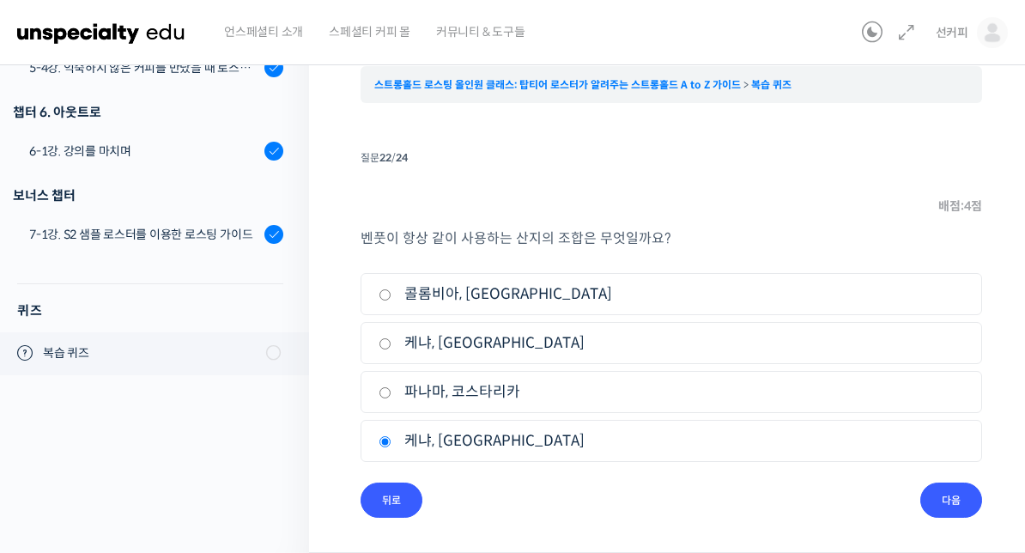
radio input "true"
click at [934, 345] on label "케냐, 에티오피아" at bounding box center [672, 342] width 586 height 23
click at [392, 345] on input "케냐, 에티오피아" at bounding box center [385, 343] width 13 height 11
radio input "true"
click at [954, 511] on input "다음" at bounding box center [952, 500] width 62 height 35
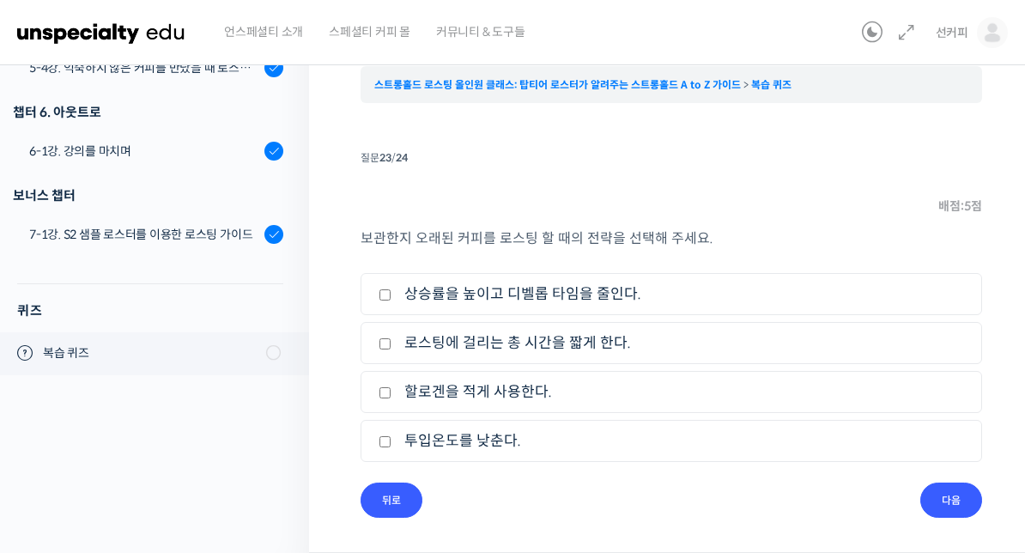
click at [944, 305] on label "상승률을 높이고 디벨롭 타임을 줄인다." at bounding box center [672, 294] width 586 height 23
click at [392, 301] on input "상승률을 높이고 디벨롭 타임을 줄인다." at bounding box center [385, 294] width 13 height 11
checkbox input "true"
click at [964, 502] on input "다음" at bounding box center [952, 500] width 62 height 35
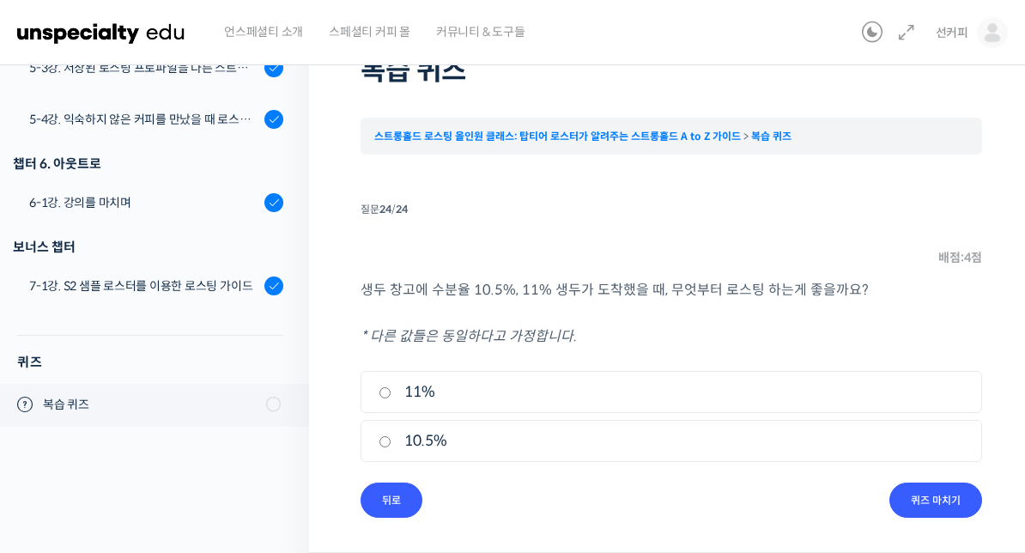
click at [932, 402] on label "11%" at bounding box center [672, 391] width 586 height 23
click at [392, 398] on input "11%" at bounding box center [385, 392] width 13 height 11
radio input "true"
click at [944, 501] on input "퀴즈 마치기" at bounding box center [936, 500] width 93 height 35
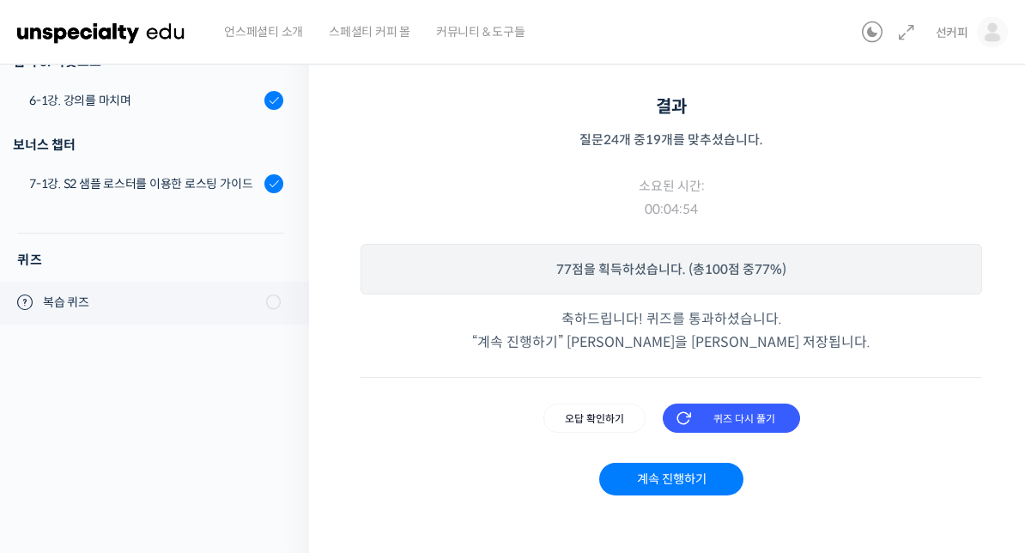
scroll to position [203, 0]
click at [597, 411] on input "오답 확인하기" at bounding box center [595, 418] width 102 height 29
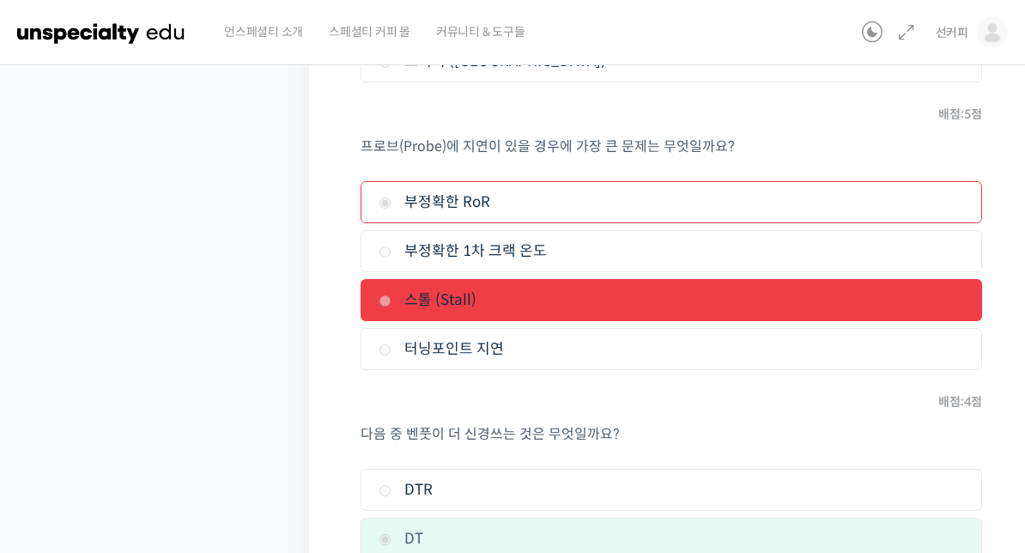
scroll to position [2836, 0]
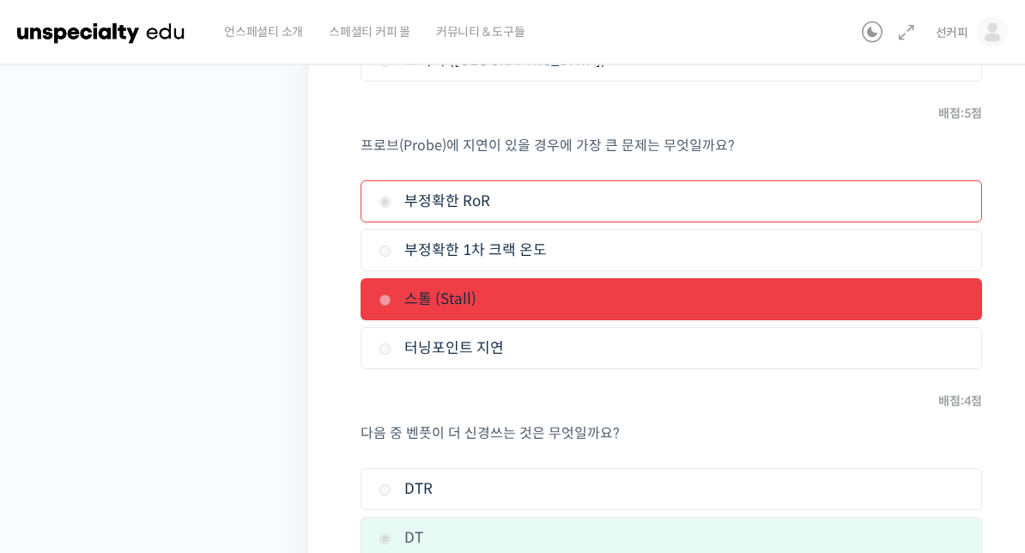
click at [944, 301] on label "스톨 (Stall)" at bounding box center [672, 300] width 586 height 23
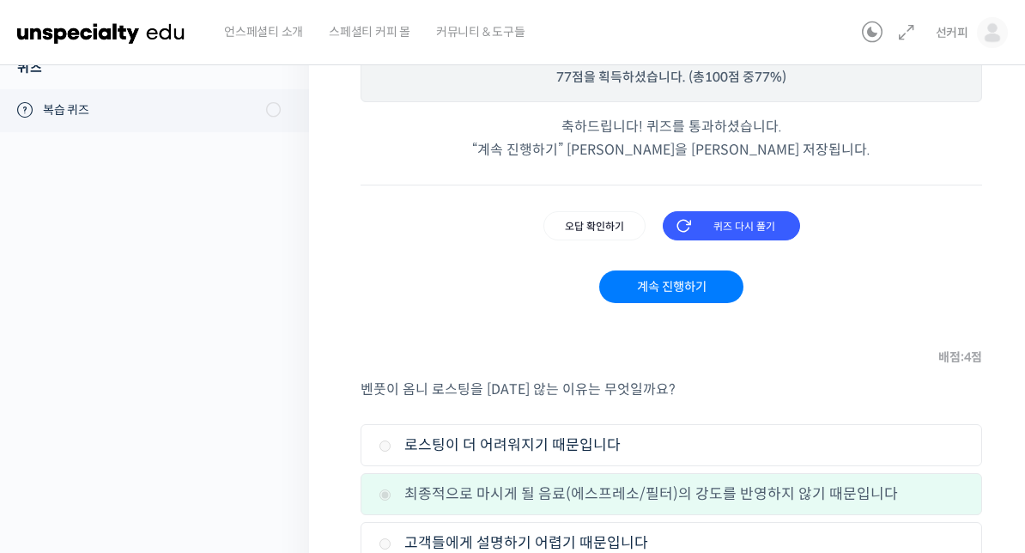
scroll to position [375, 0]
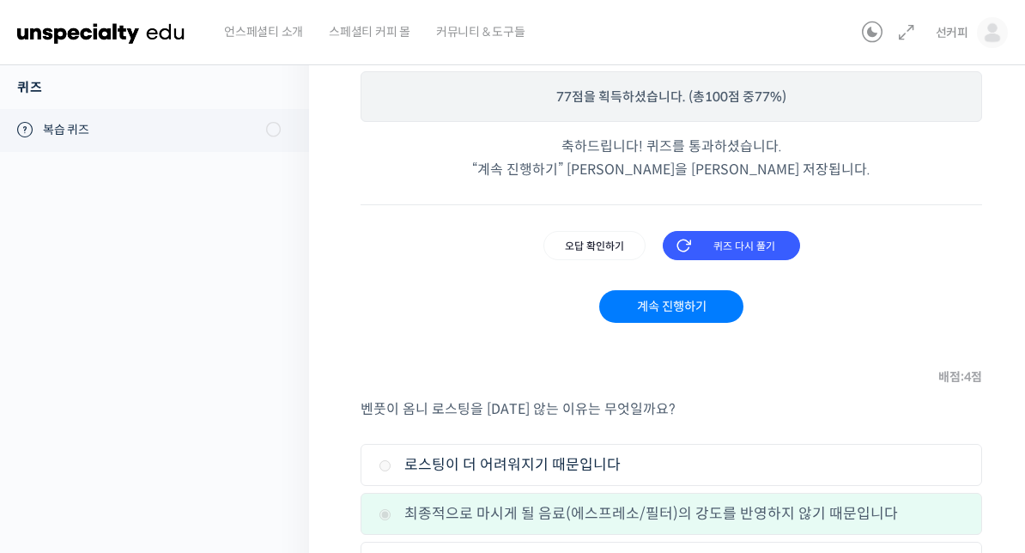
click at [712, 313] on link "계속 진행하기" at bounding box center [670, 306] width 143 height 33
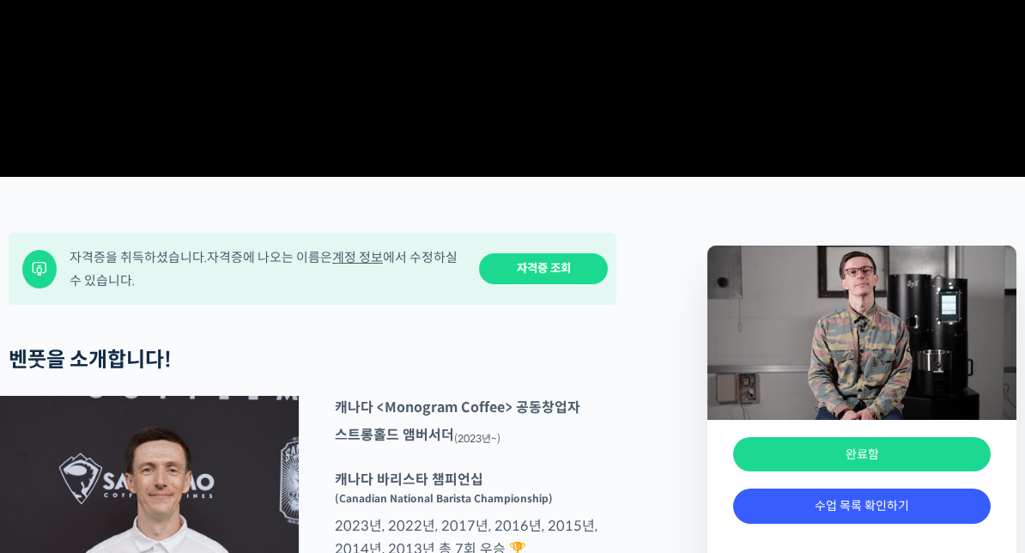
scroll to position [617, 0]
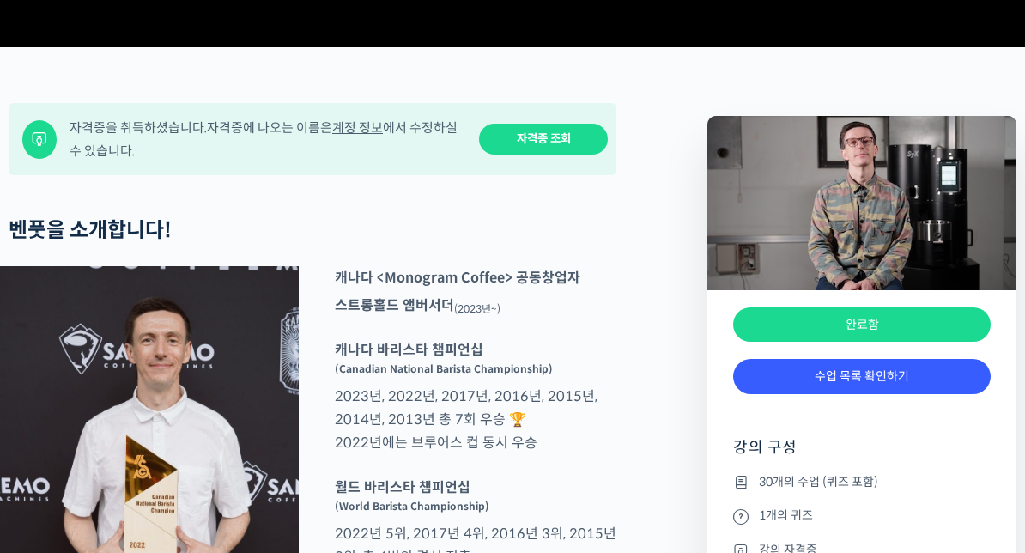
click at [897, 344] on div "완료함" at bounding box center [862, 325] width 258 height 35
click at [569, 156] on link "자격증 조회" at bounding box center [543, 141] width 129 height 32
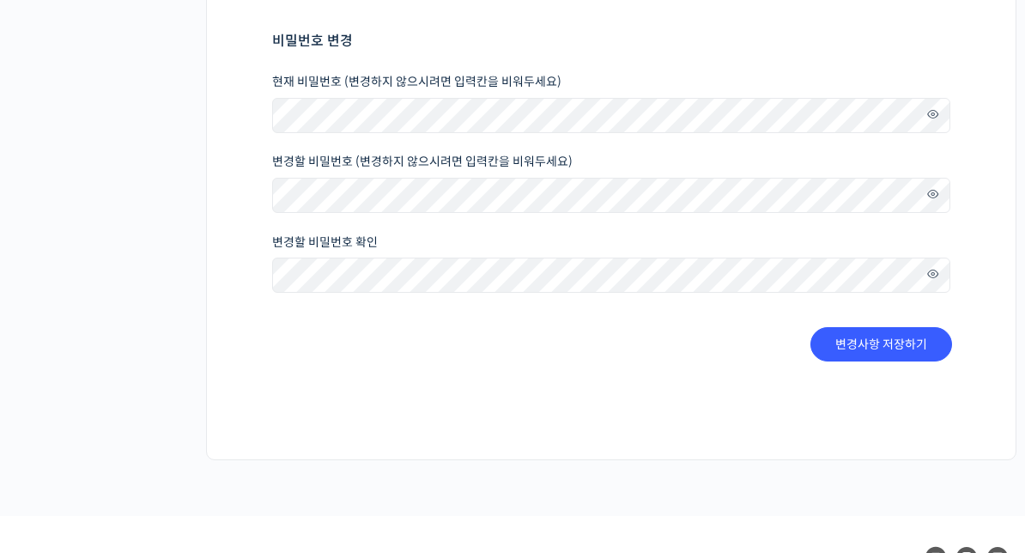
scroll to position [350, 0]
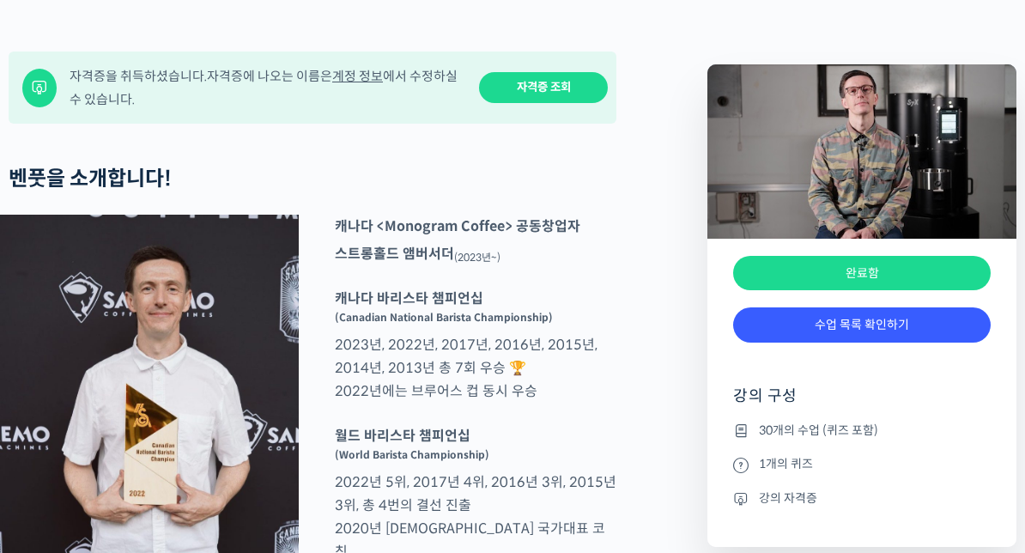
click at [587, 104] on link "자격증 조회" at bounding box center [543, 88] width 129 height 32
click at [832, 343] on link "수업 목록 확인하기" at bounding box center [862, 324] width 258 height 35
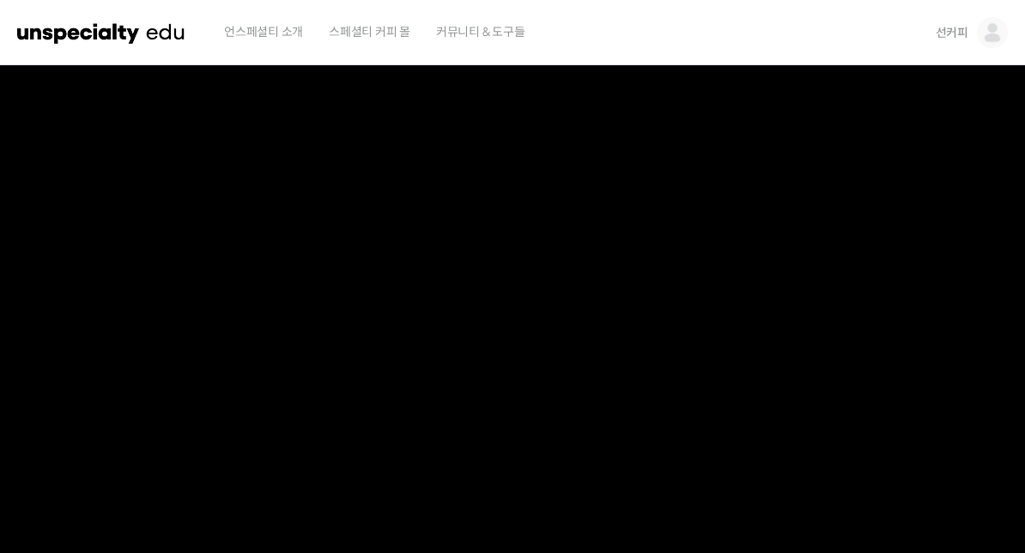
click at [988, 35] on img at bounding box center [992, 32] width 31 height 31
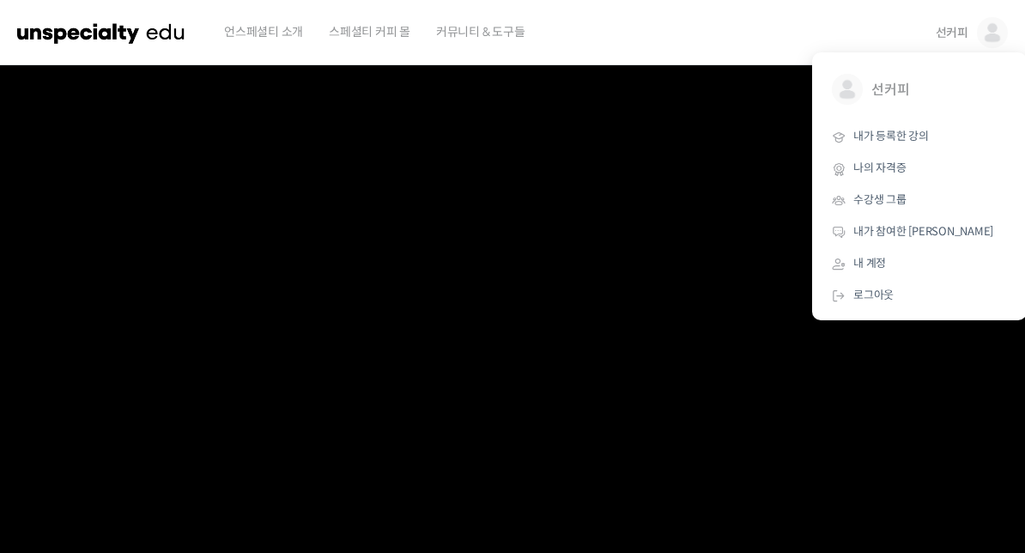
click at [914, 138] on span "내가 등록한 강의" at bounding box center [892, 136] width 76 height 15
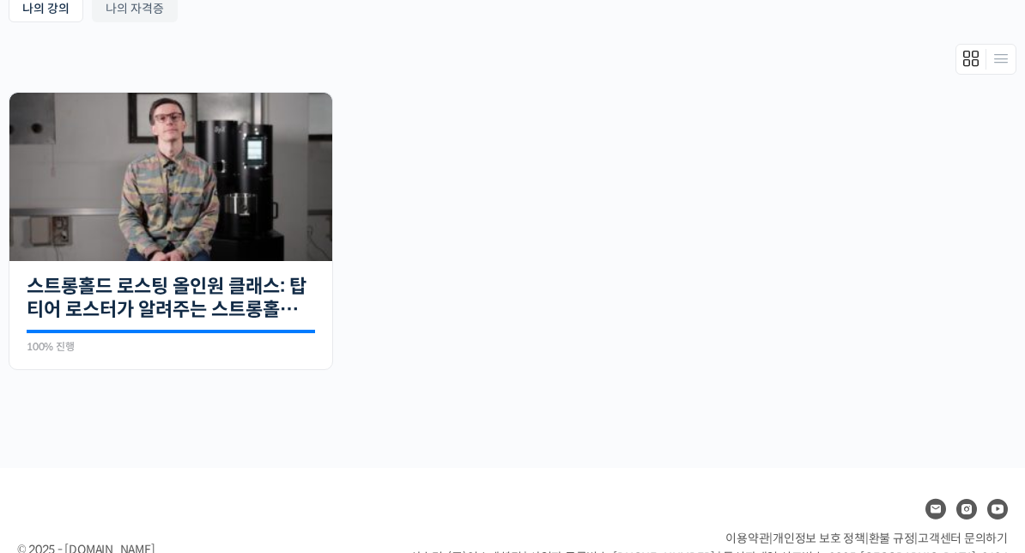
scroll to position [320, 0]
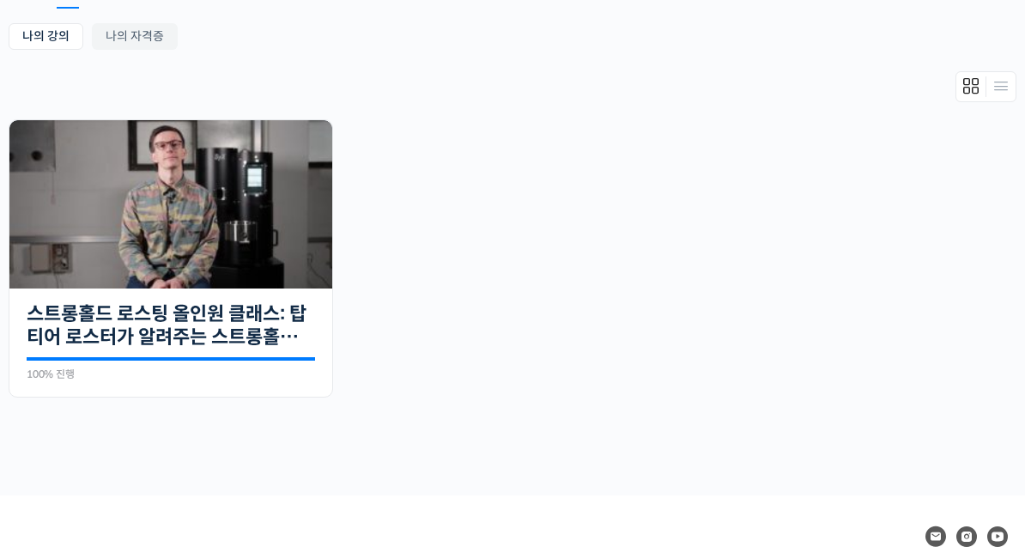
click at [257, 339] on link "스트롱홀드 로스팅 올인원 클래스: 탑티어 로스터가 알려주는 스트롱홀드 A to Z 가이드" at bounding box center [171, 325] width 289 height 47
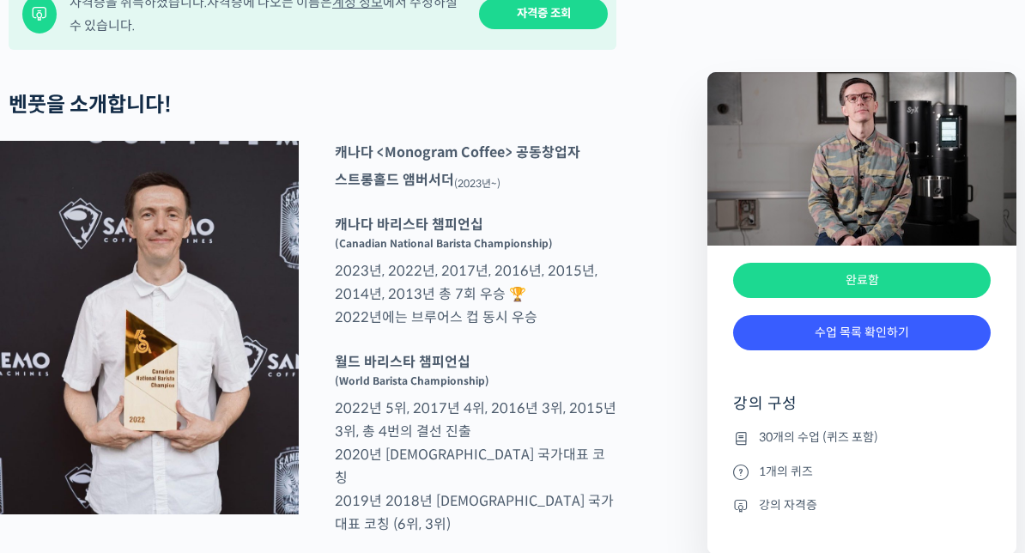
click at [861, 347] on link "수업 목록 확인하기" at bounding box center [862, 332] width 258 height 35
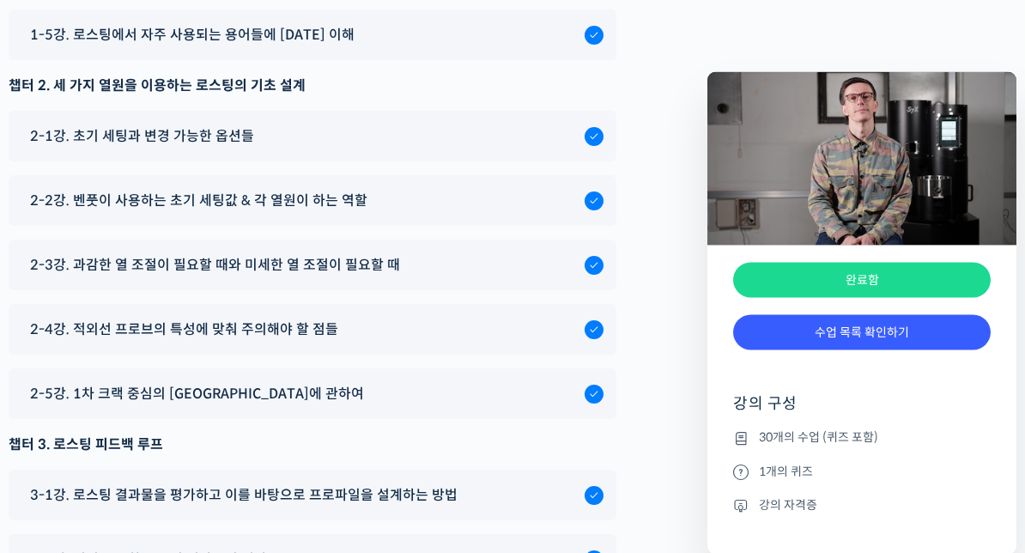
scroll to position [8755, 0]
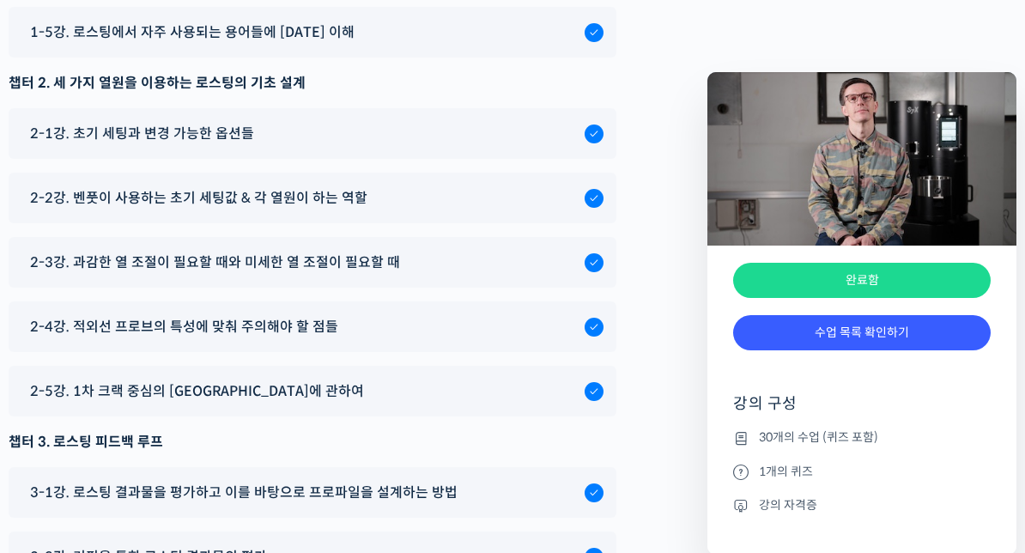
click at [514, 145] on div "2-1강. 초기 세팅과 변경 가능한 옵션들" at bounding box center [302, 133] width 563 height 23
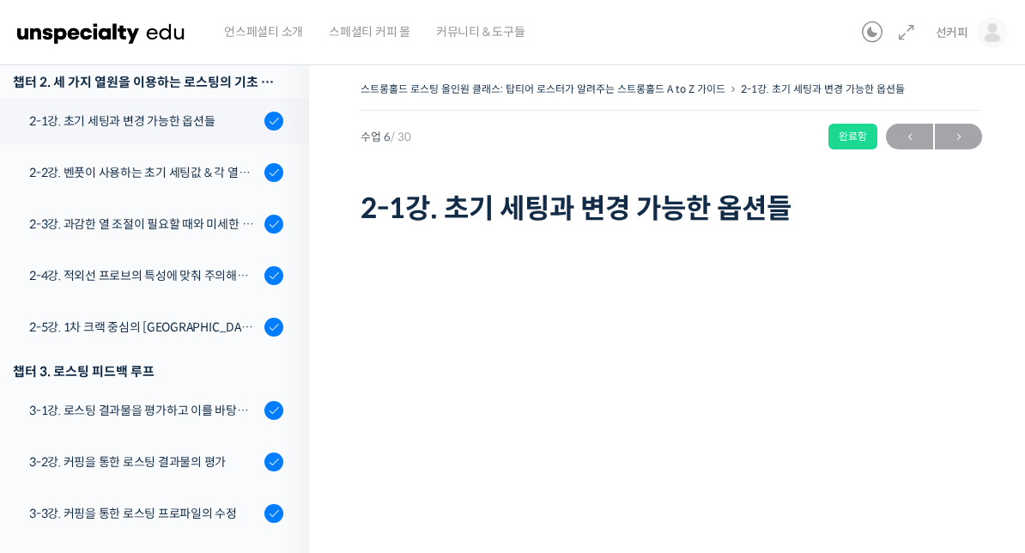
click at [244, 180] on div "2-2강. 벤풋이 사용하는 초기 세팅값 & 각 열원이 하는 역할" at bounding box center [144, 172] width 230 height 19
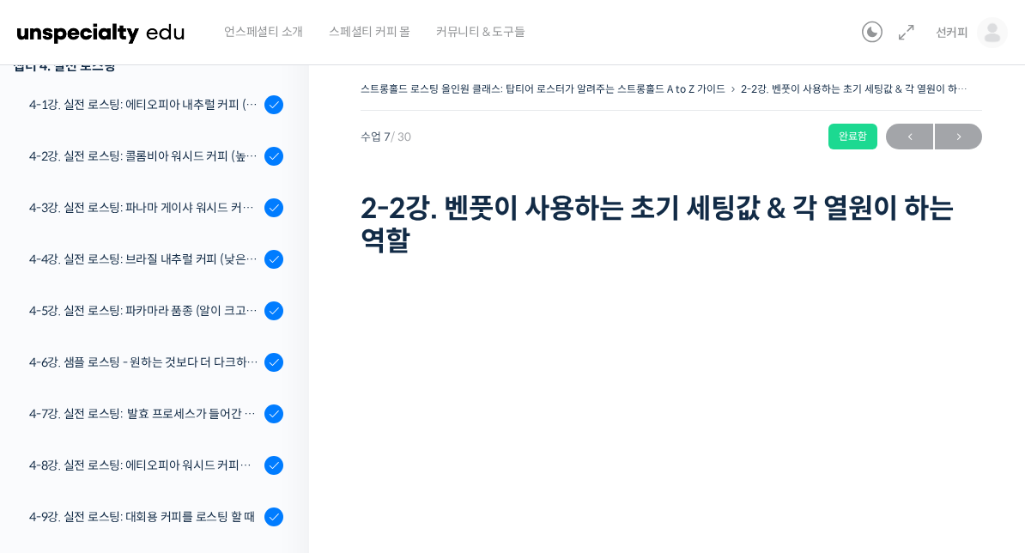
scroll to position [1131, 0]
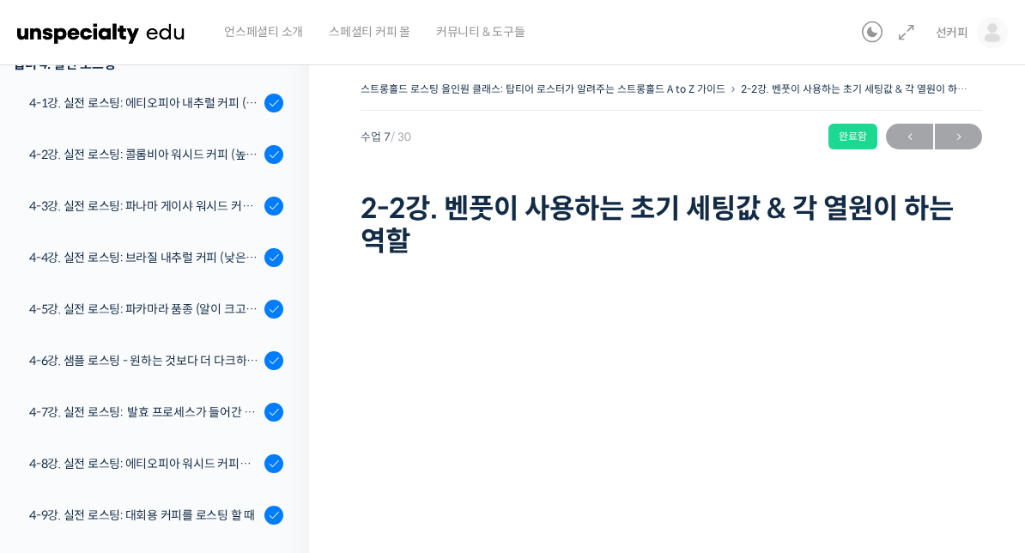
click at [234, 142] on link "4-2강. 실전 로스팅: 콜롬비아 워시드 커피 (높은 밀도와 수분율 때문에 1차 크랙에서 많은 수분을 방출하는 경우)" at bounding box center [150, 154] width 318 height 46
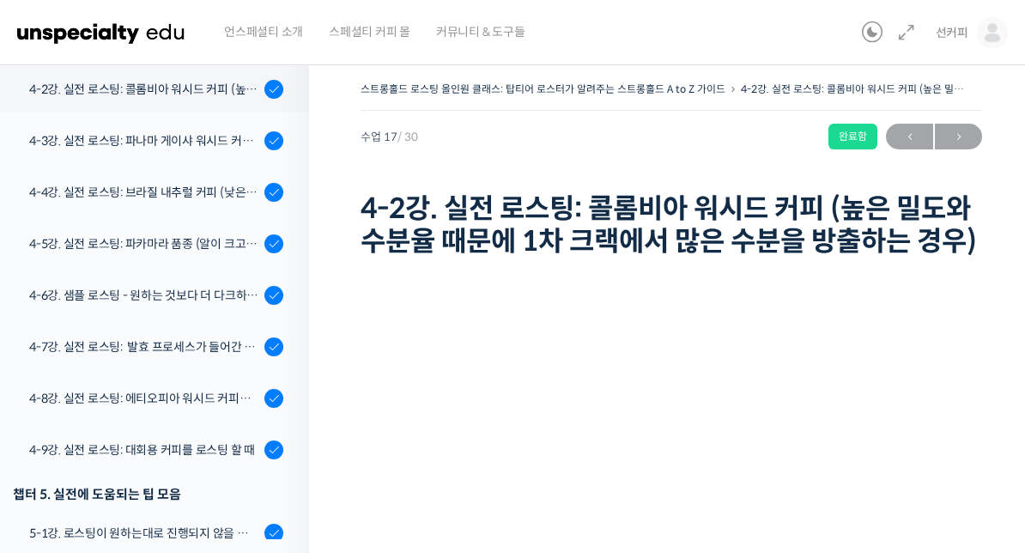
click at [203, 246] on div "4-5강. 실전 로스팅: 파카마라 품종 (알이 크고 산지에서 건조가 고르게 되기 힘든 경우)" at bounding box center [144, 243] width 230 height 19
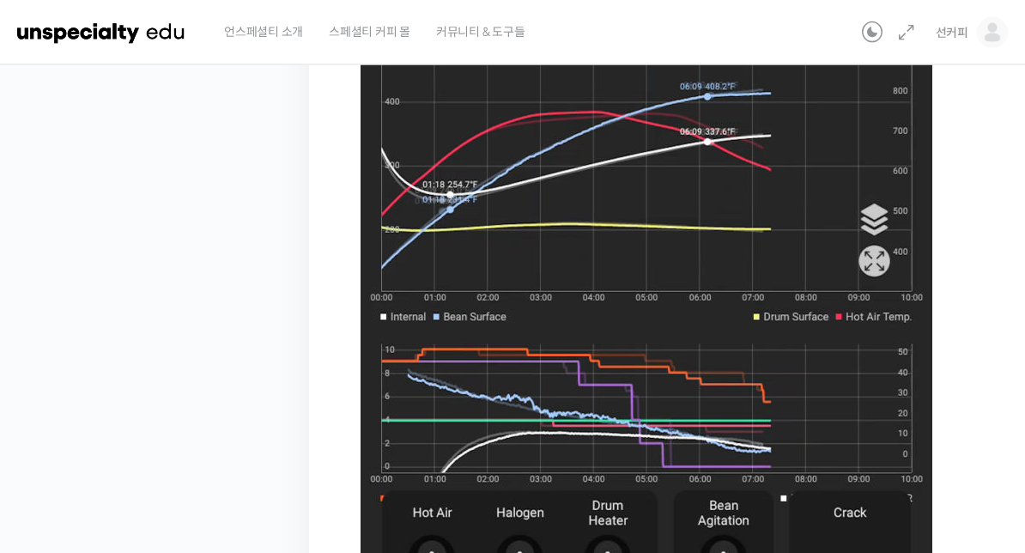
scroll to position [909, 0]
